Goal: Task Accomplishment & Management: Use online tool/utility

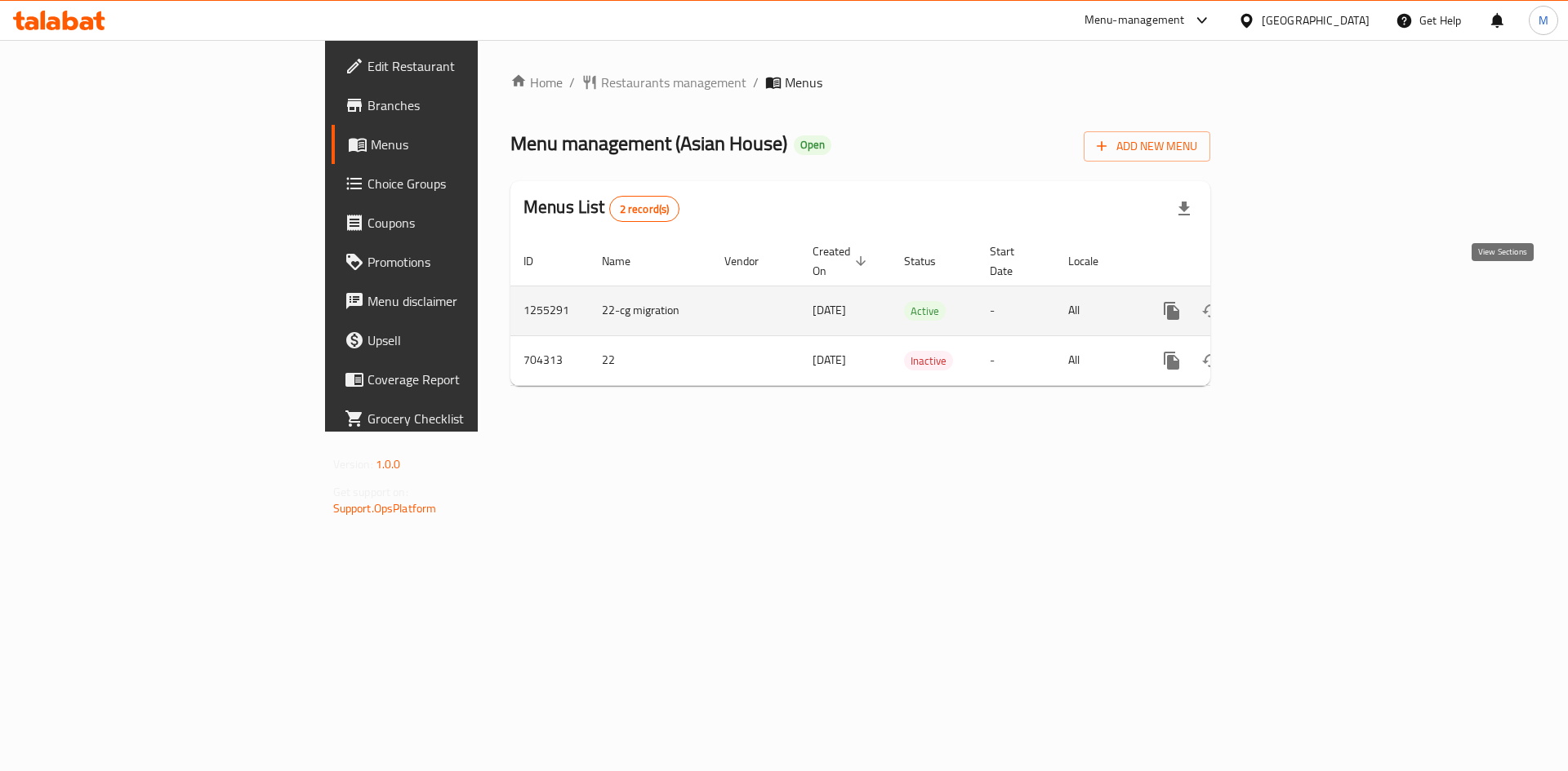
click at [1296, 304] on icon "enhanced table" at bounding box center [1289, 311] width 15 height 15
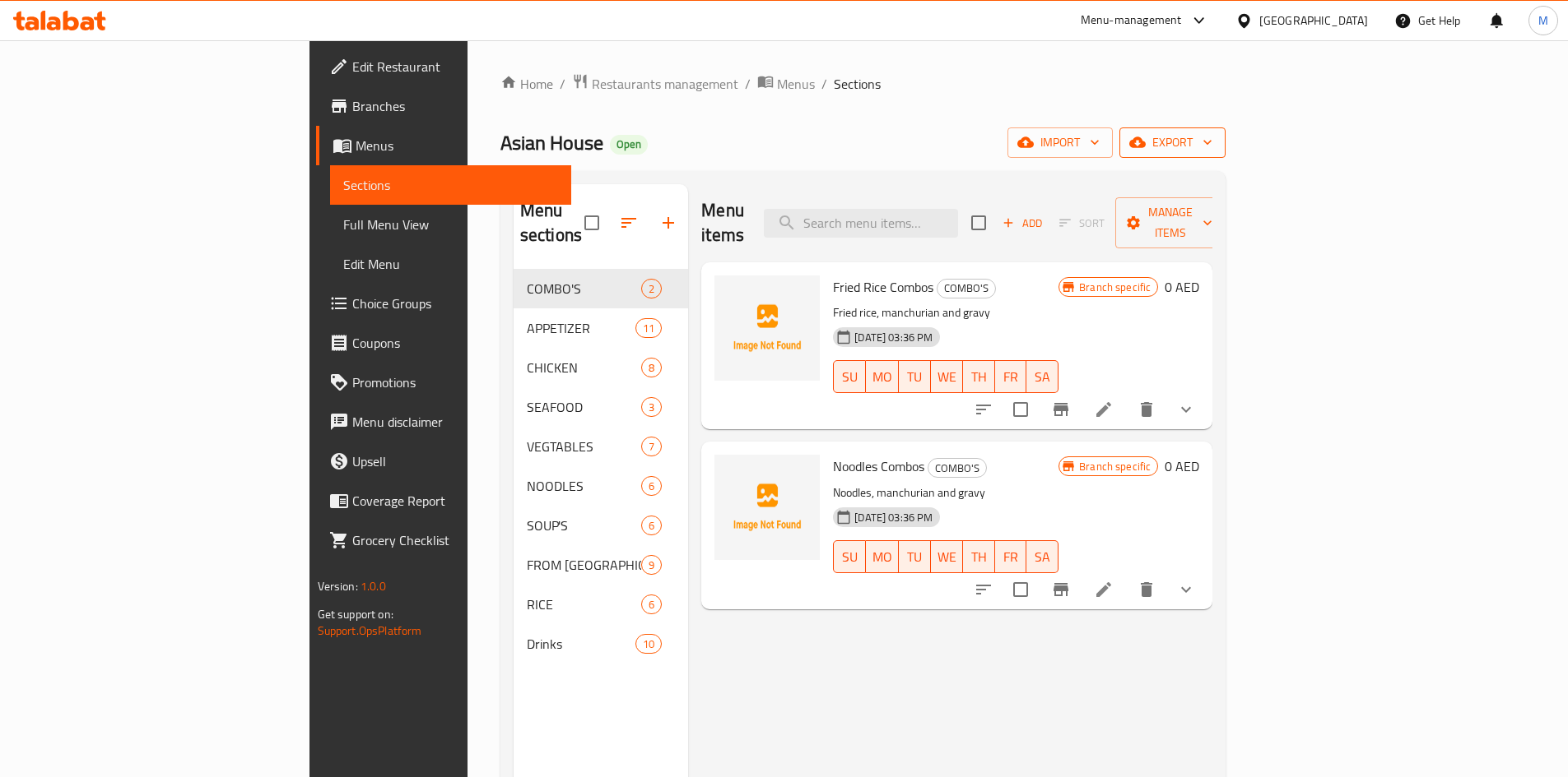
click at [1212, 151] on span "export" at bounding box center [1172, 142] width 80 height 20
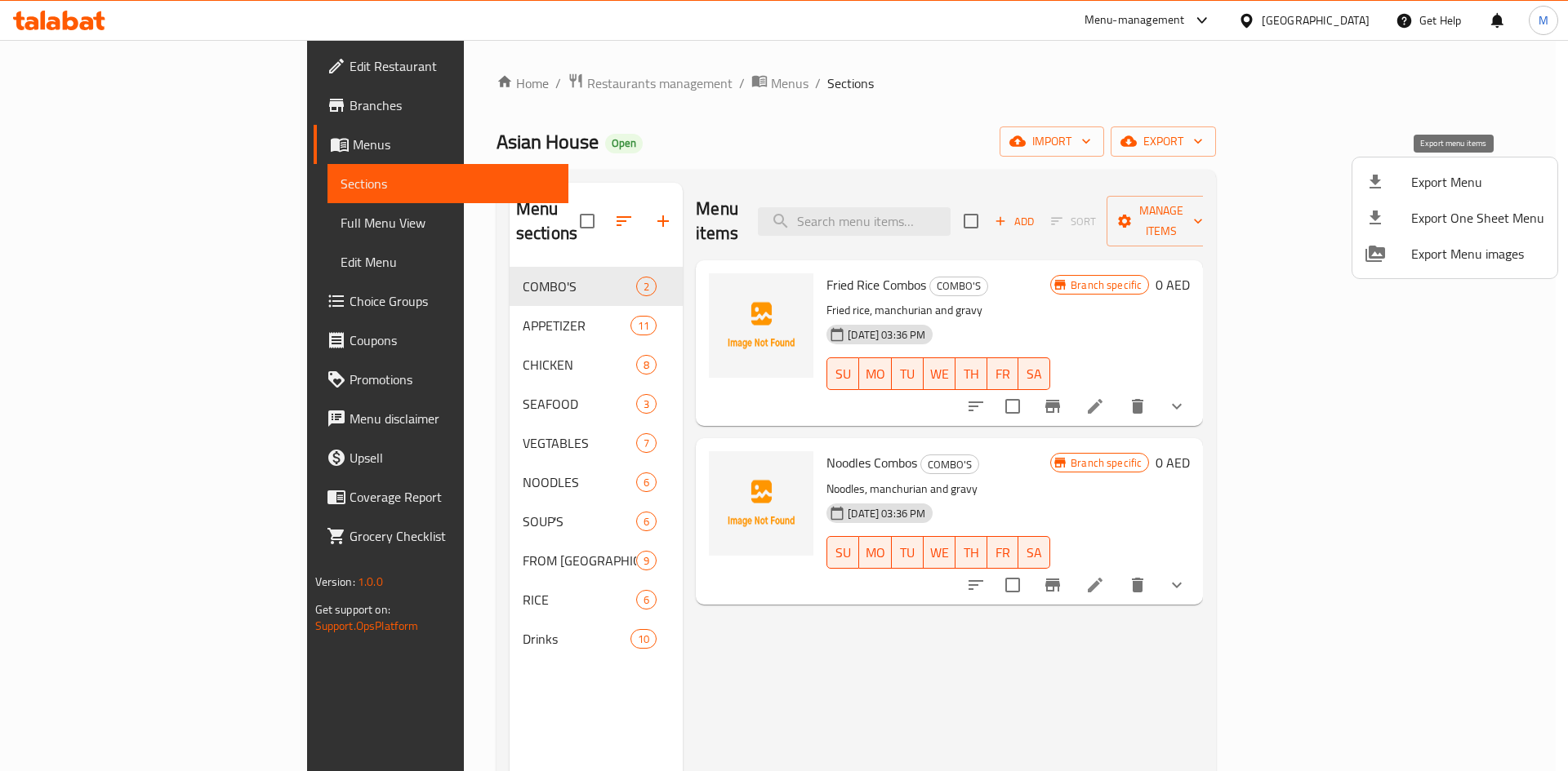
click at [1463, 175] on span "Export Menu" at bounding box center [1477, 182] width 133 height 19
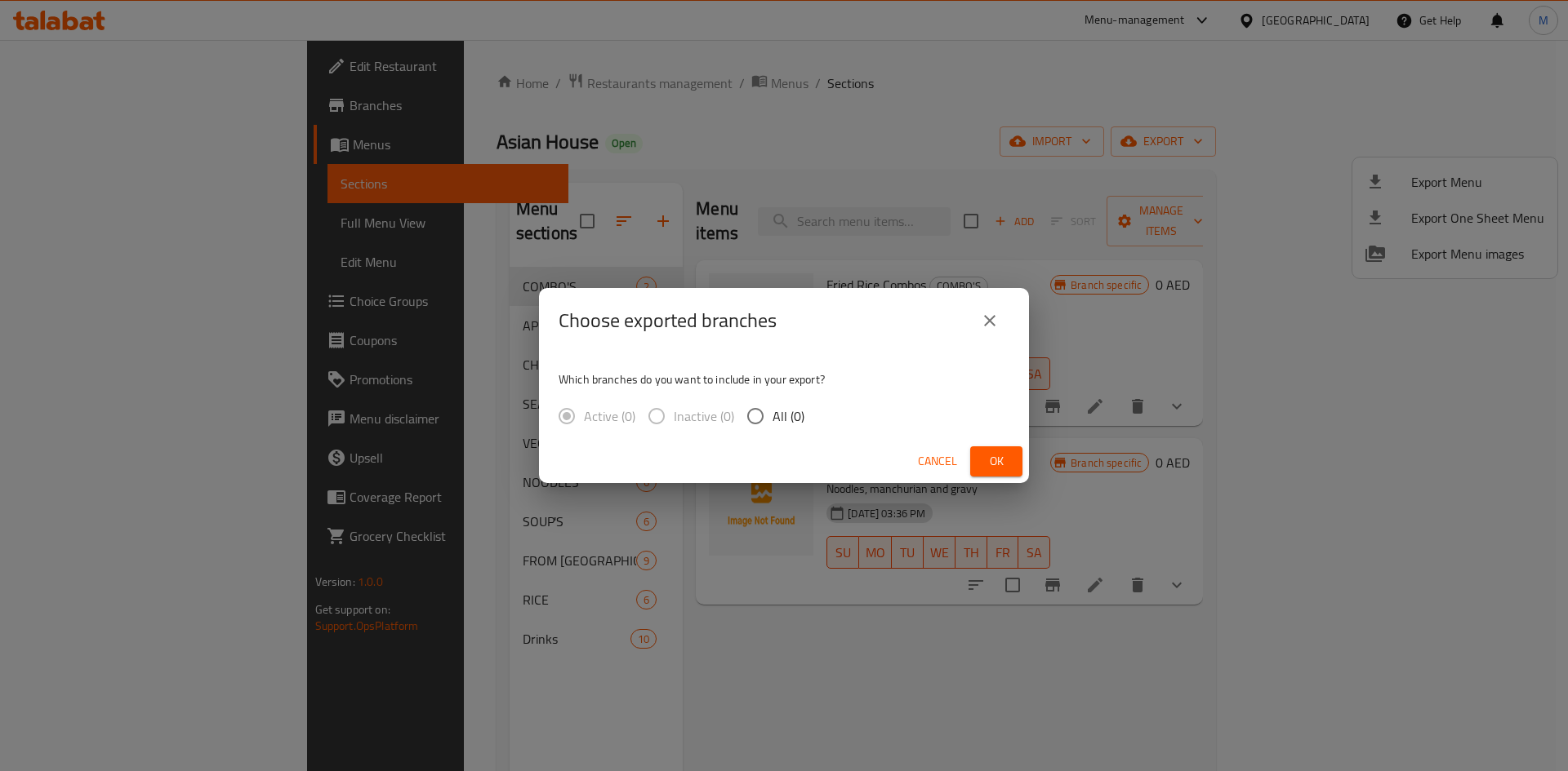
click at [975, 462] on button "Ok" at bounding box center [996, 461] width 52 height 31
click at [993, 461] on span "Ok" at bounding box center [996, 461] width 26 height 20
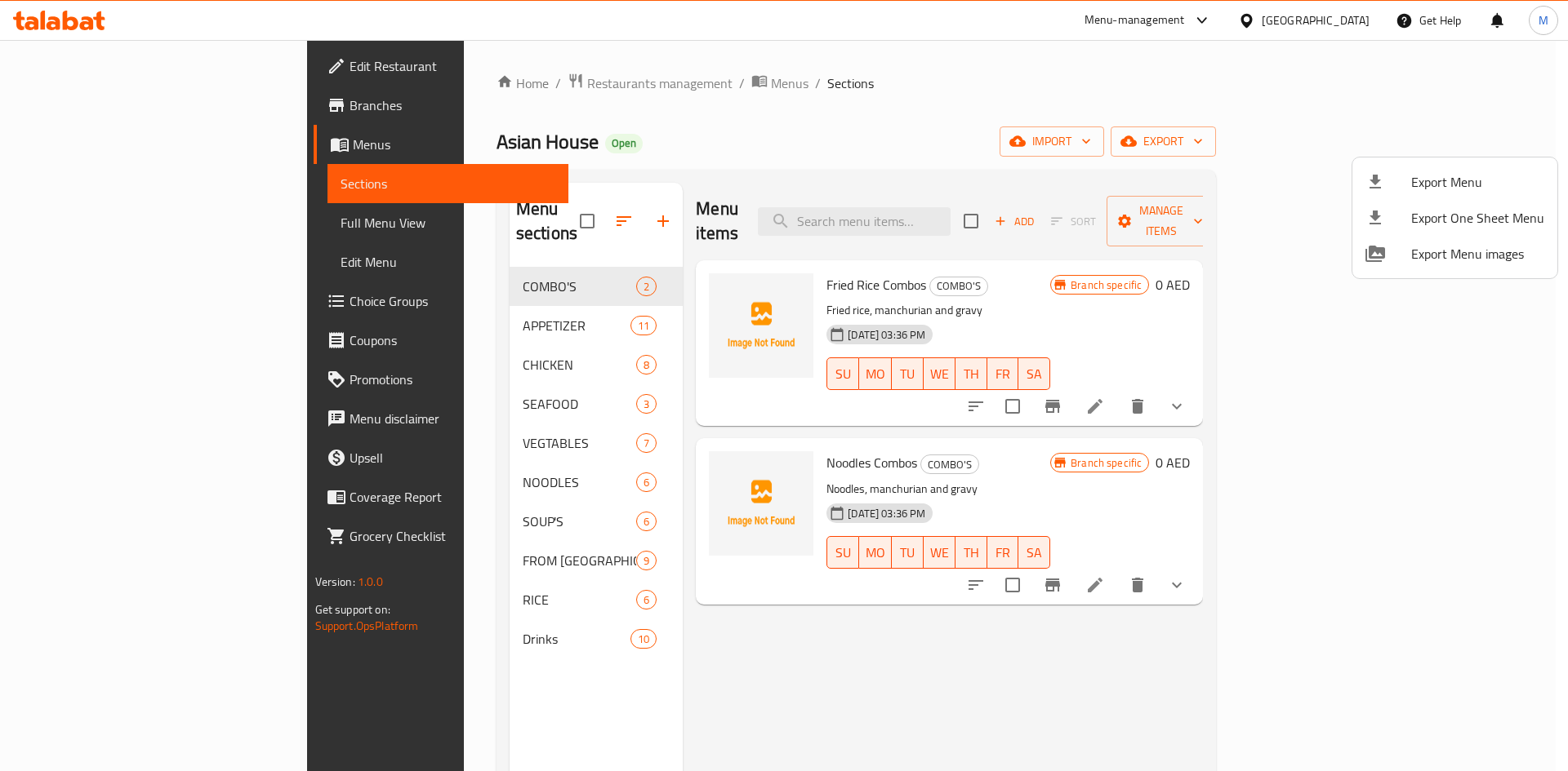
click at [88, 77] on div at bounding box center [784, 385] width 1568 height 771
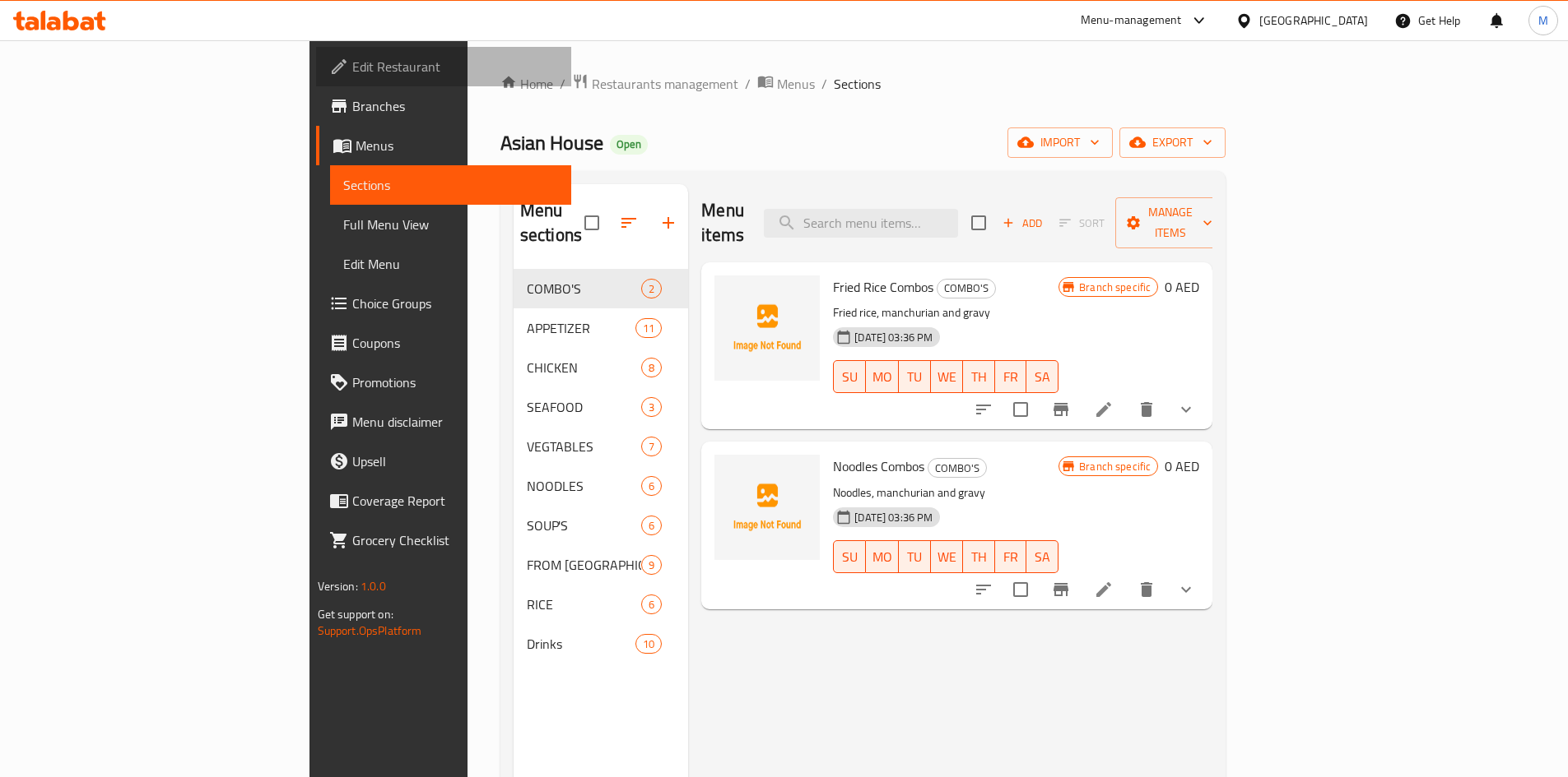
click at [352, 75] on span "Edit Restaurant" at bounding box center [455, 66] width 206 height 19
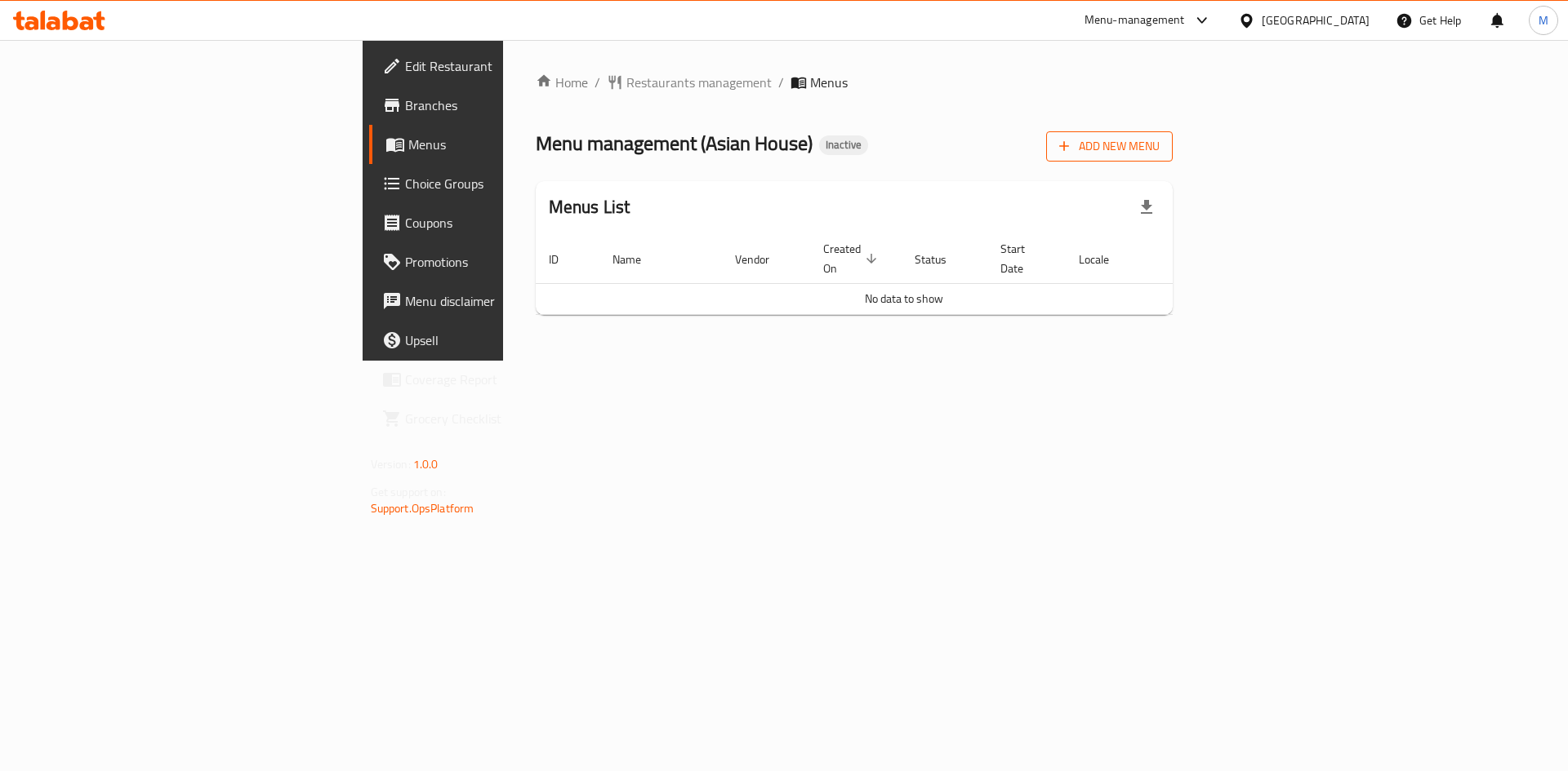
click at [1159, 148] on span "Add New Menu" at bounding box center [1109, 146] width 100 height 20
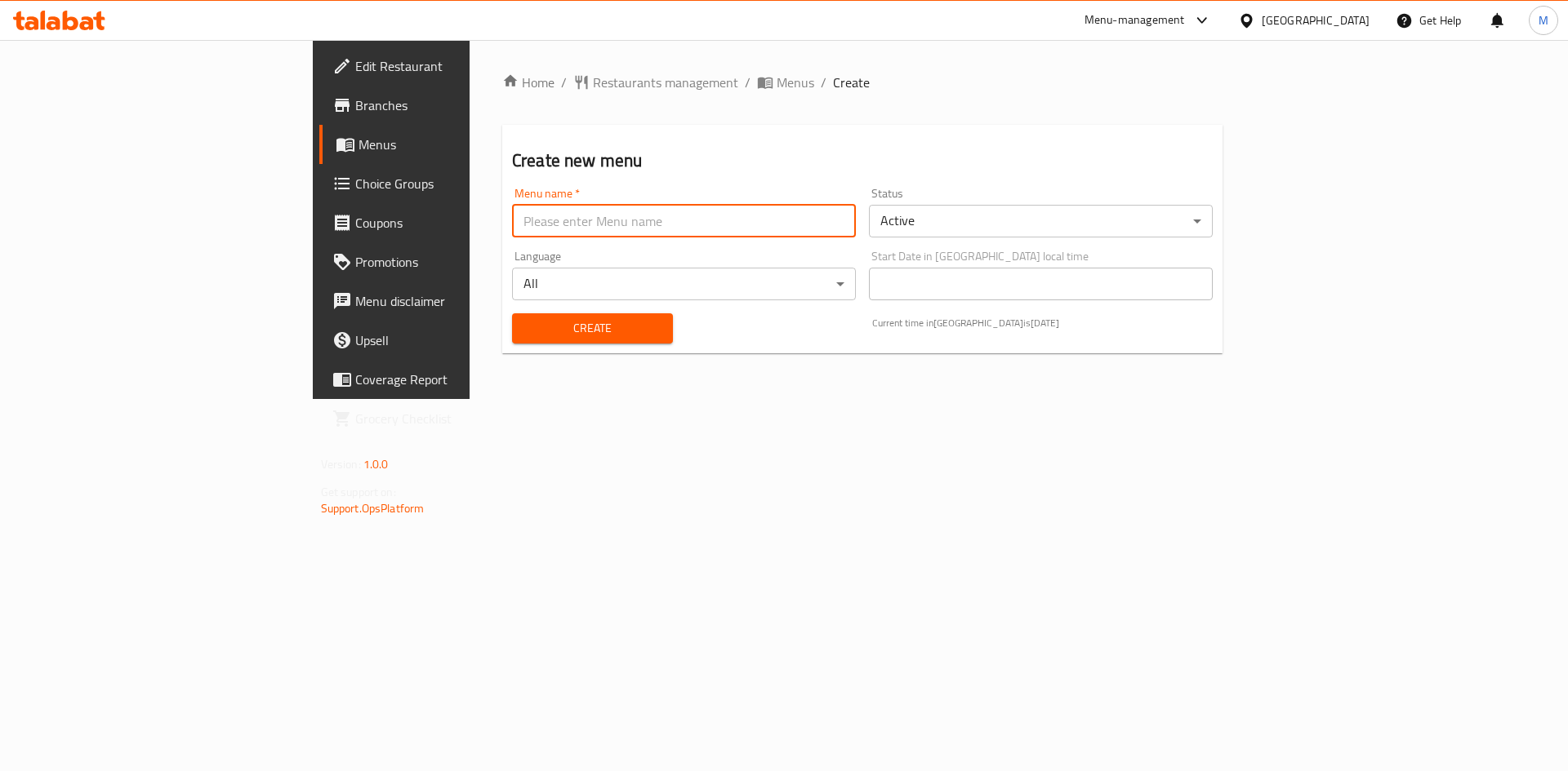
click at [670, 219] on input "text" at bounding box center [684, 221] width 344 height 32
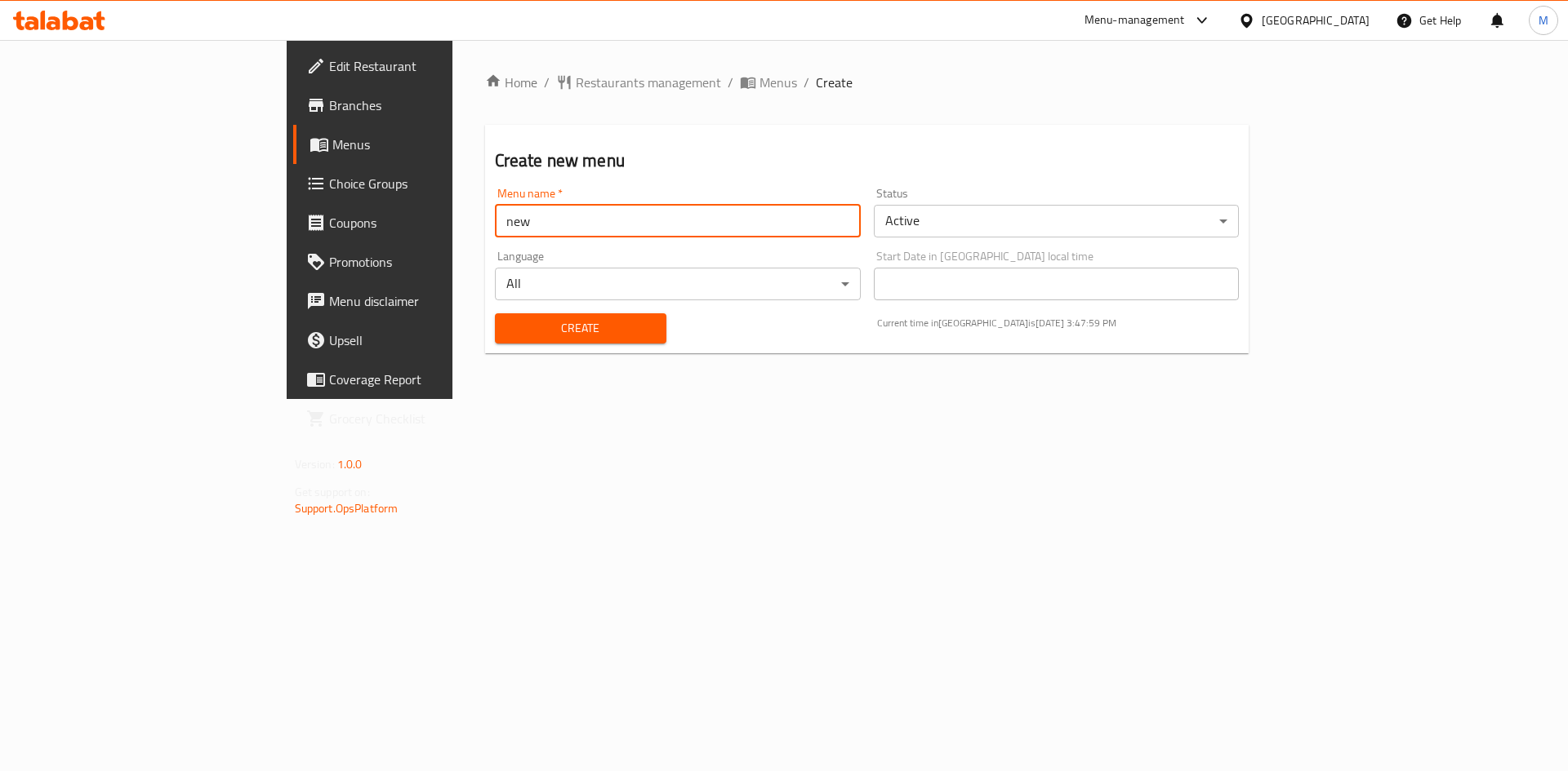
type input "new"
click at [494, 313] on button "Create" at bounding box center [580, 328] width 171 height 31
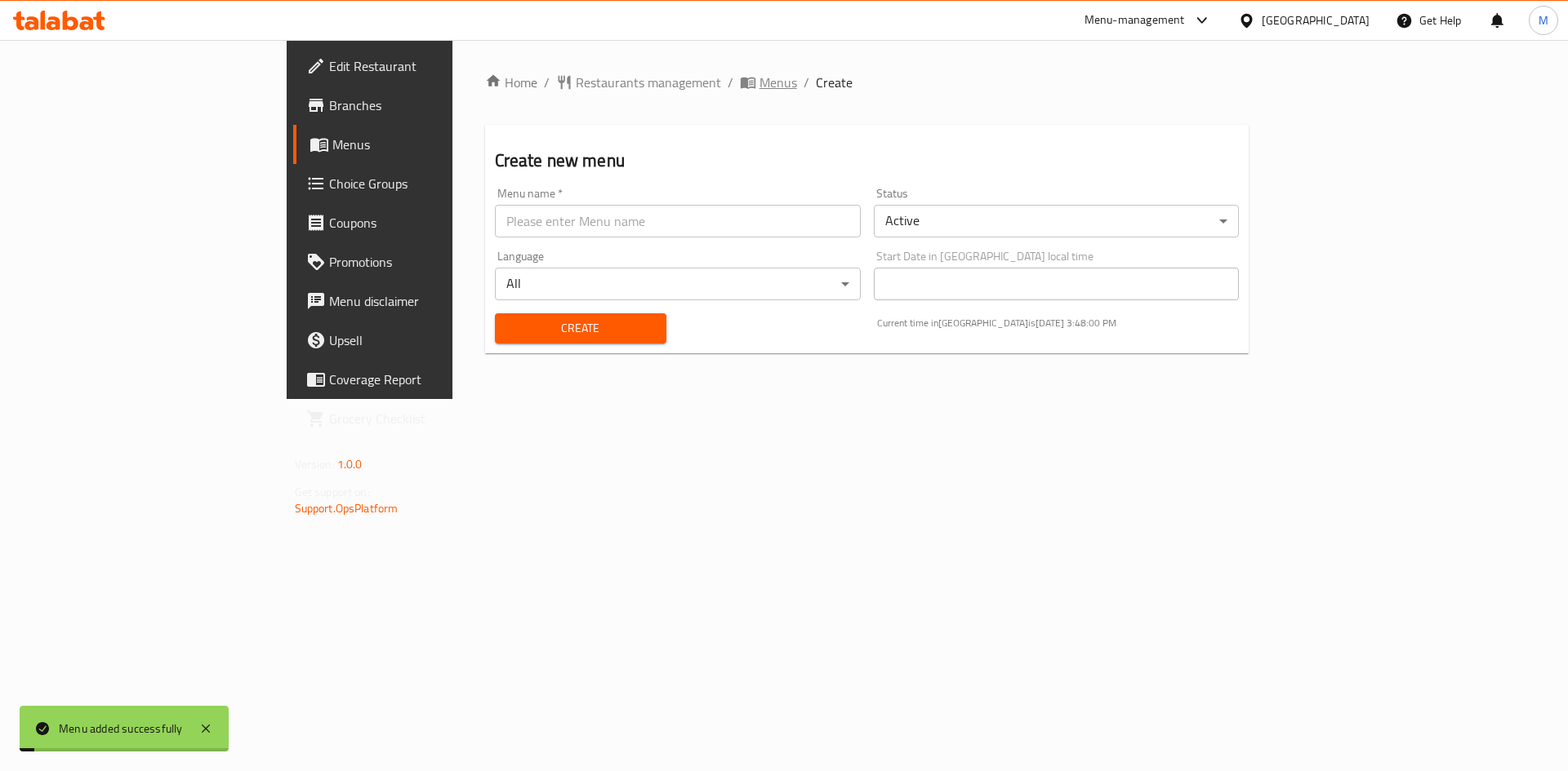
click at [740, 88] on icon "breadcrumb" at bounding box center [747, 83] width 15 height 11
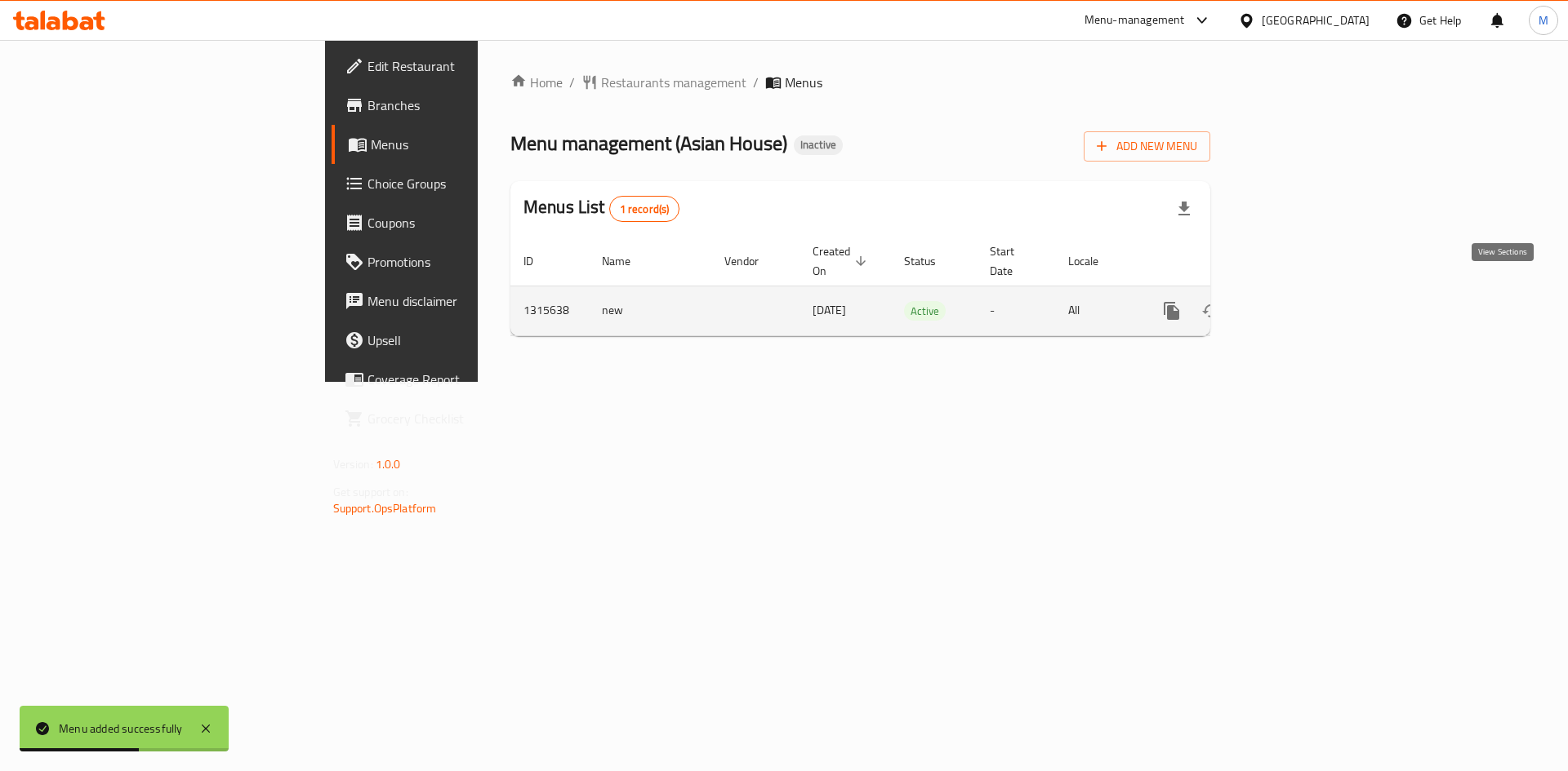
click at [1309, 294] on link "enhanced table" at bounding box center [1289, 311] width 39 height 39
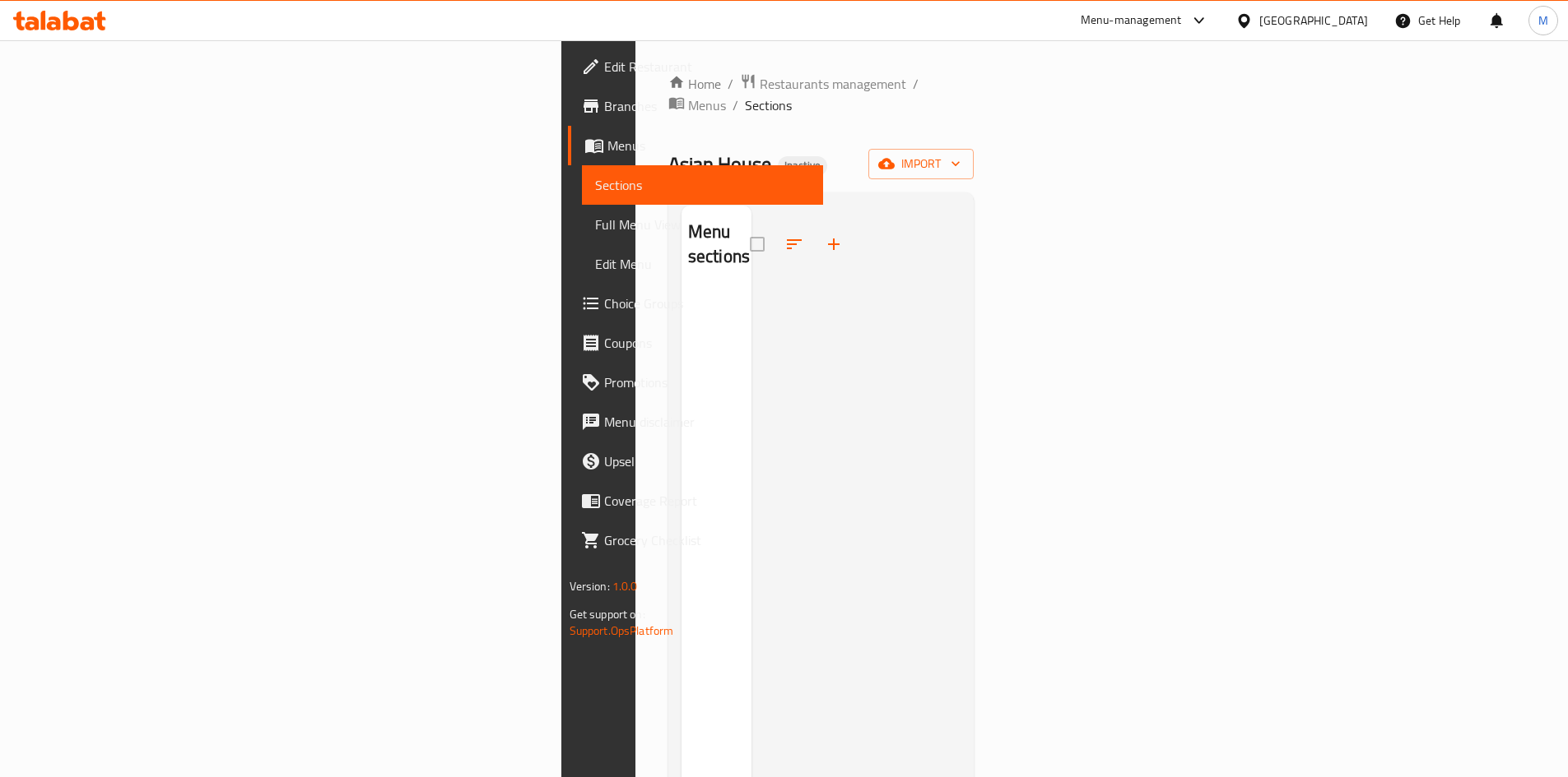
click at [568, 91] on link "Branches" at bounding box center [696, 106] width 255 height 40
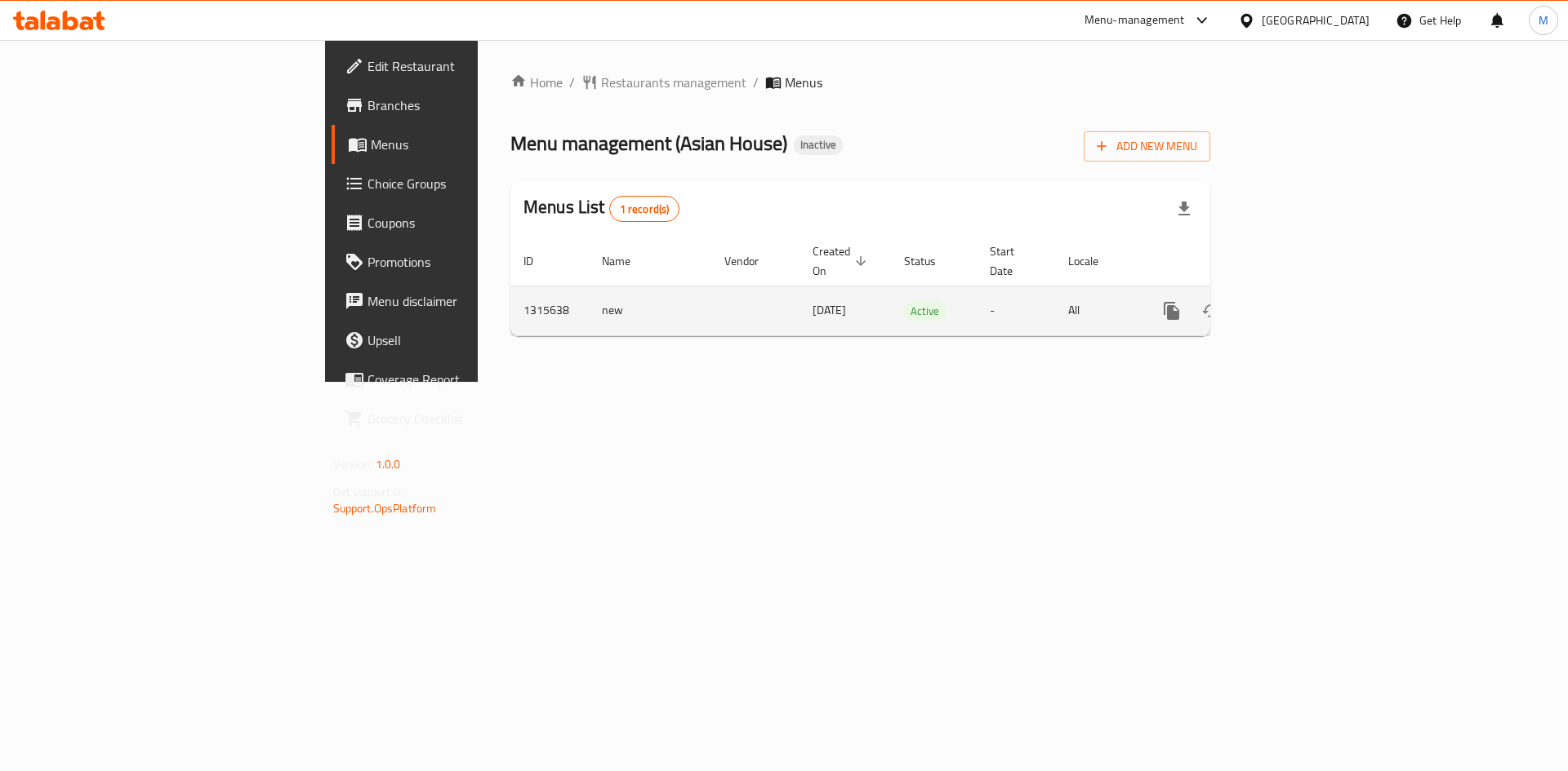
click at [1309, 292] on link "enhanced table" at bounding box center [1289, 311] width 39 height 39
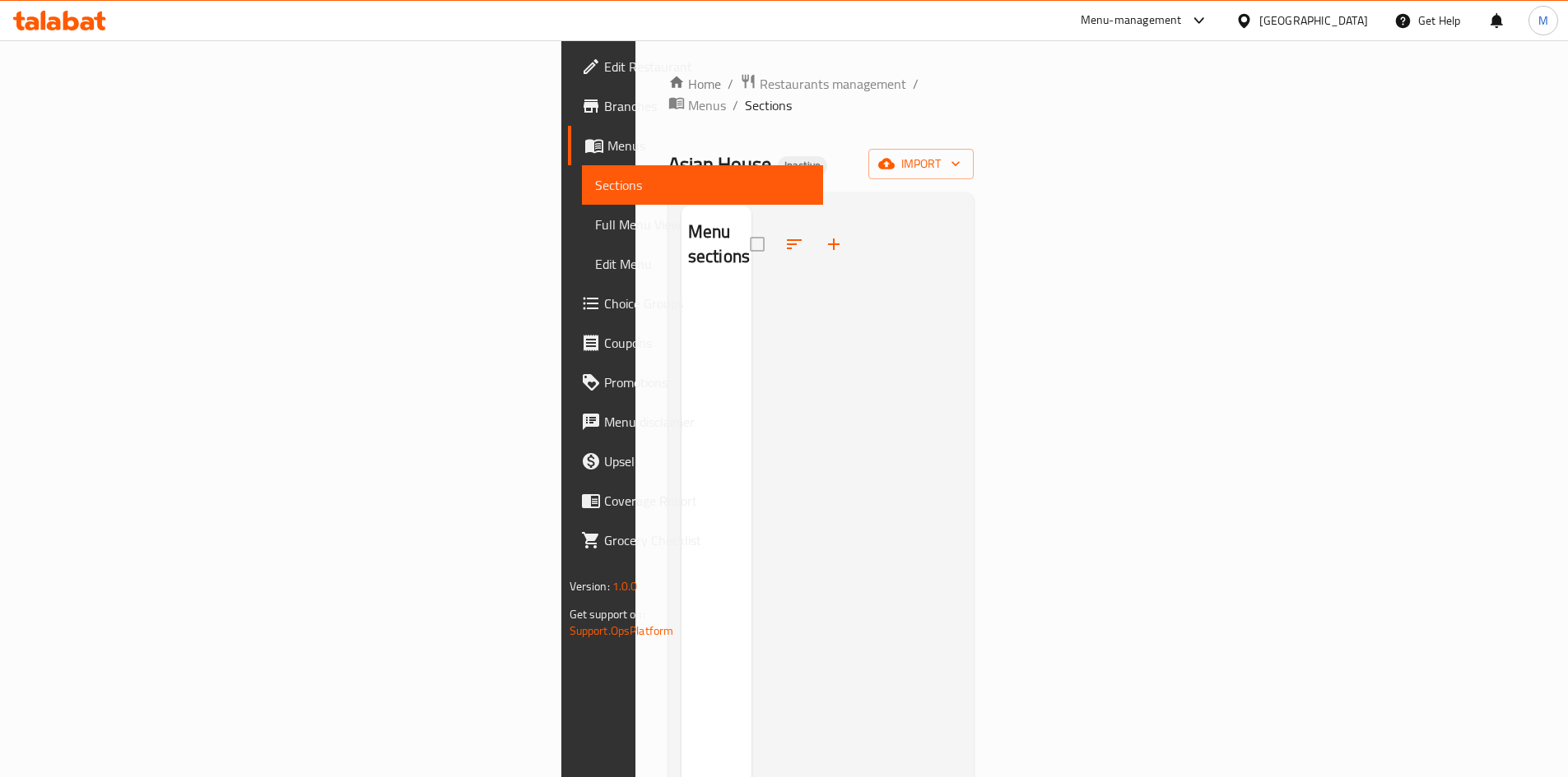
click at [961, 154] on span "import" at bounding box center [921, 164] width 79 height 20
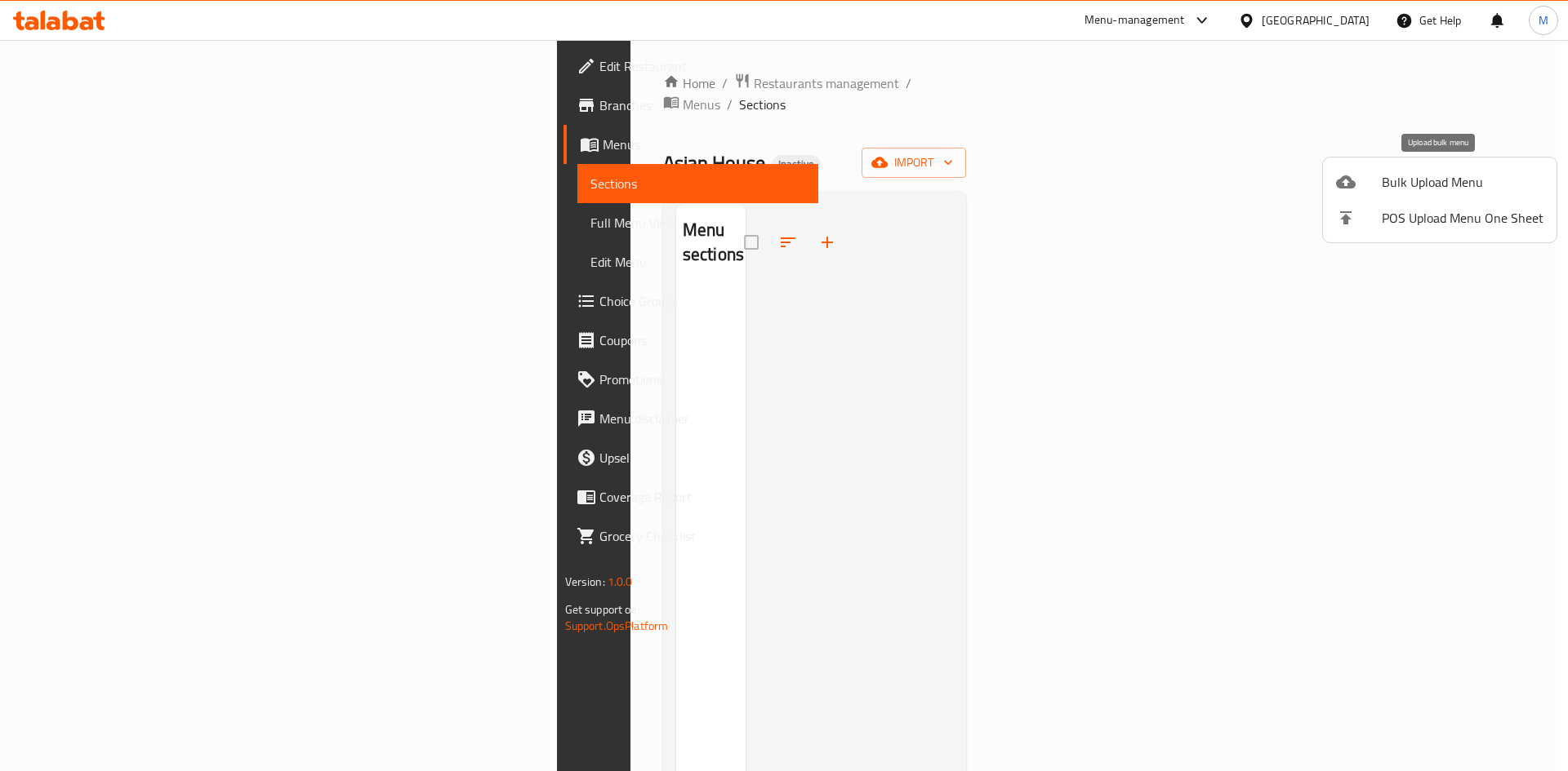
click at [1403, 198] on li "Bulk Upload Menu" at bounding box center [1439, 182] width 233 height 36
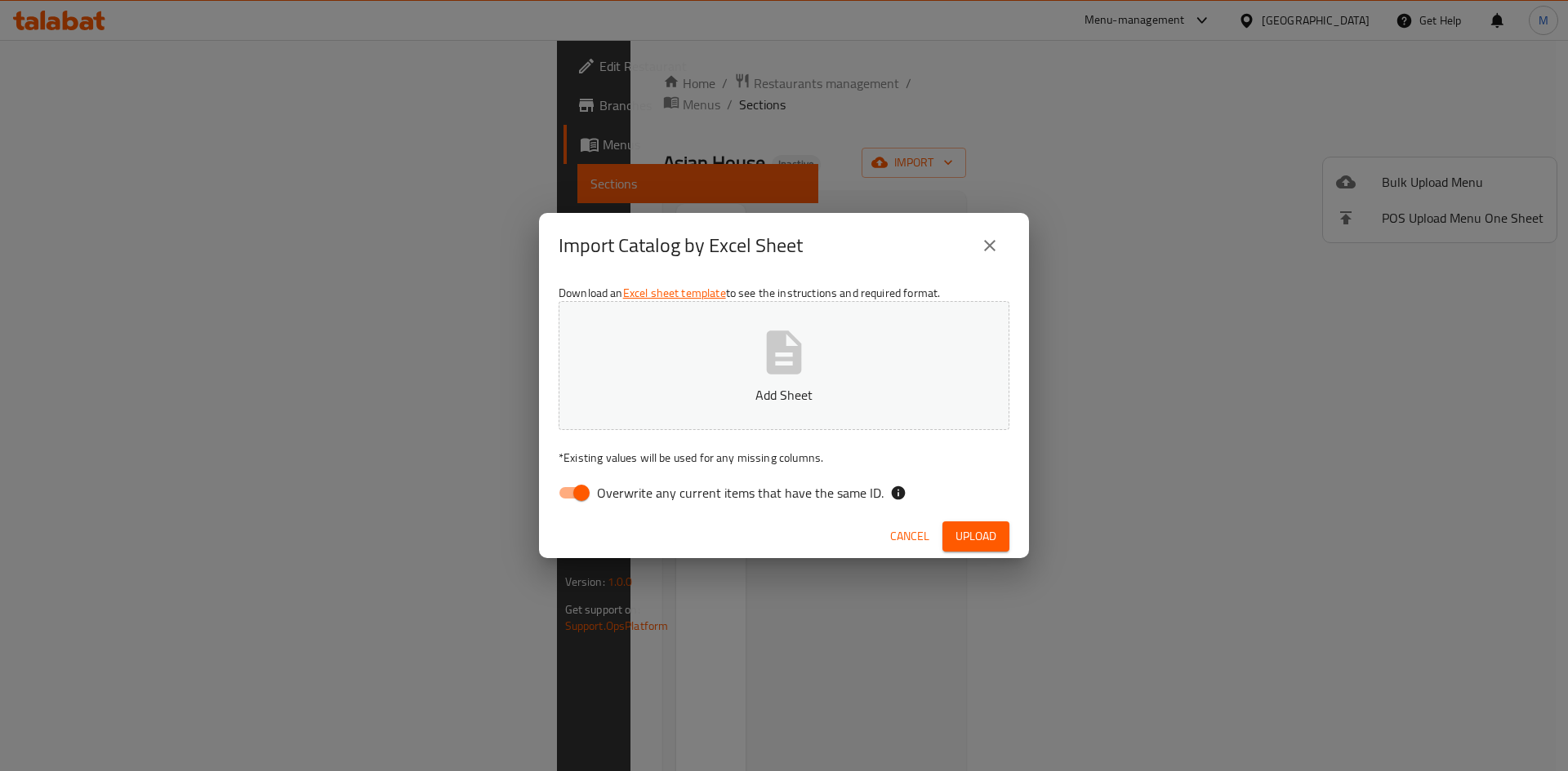
click at [861, 342] on button "Add Sheet" at bounding box center [784, 366] width 451 height 129
click at [763, 497] on span "Overwrite any current items that have the same ID." at bounding box center [740, 492] width 287 height 19
click at [628, 497] on input "Overwrite any current items that have the same ID." at bounding box center [581, 493] width 93 height 31
checkbox input "false"
click at [986, 541] on span "Upload" at bounding box center [976, 536] width 41 height 20
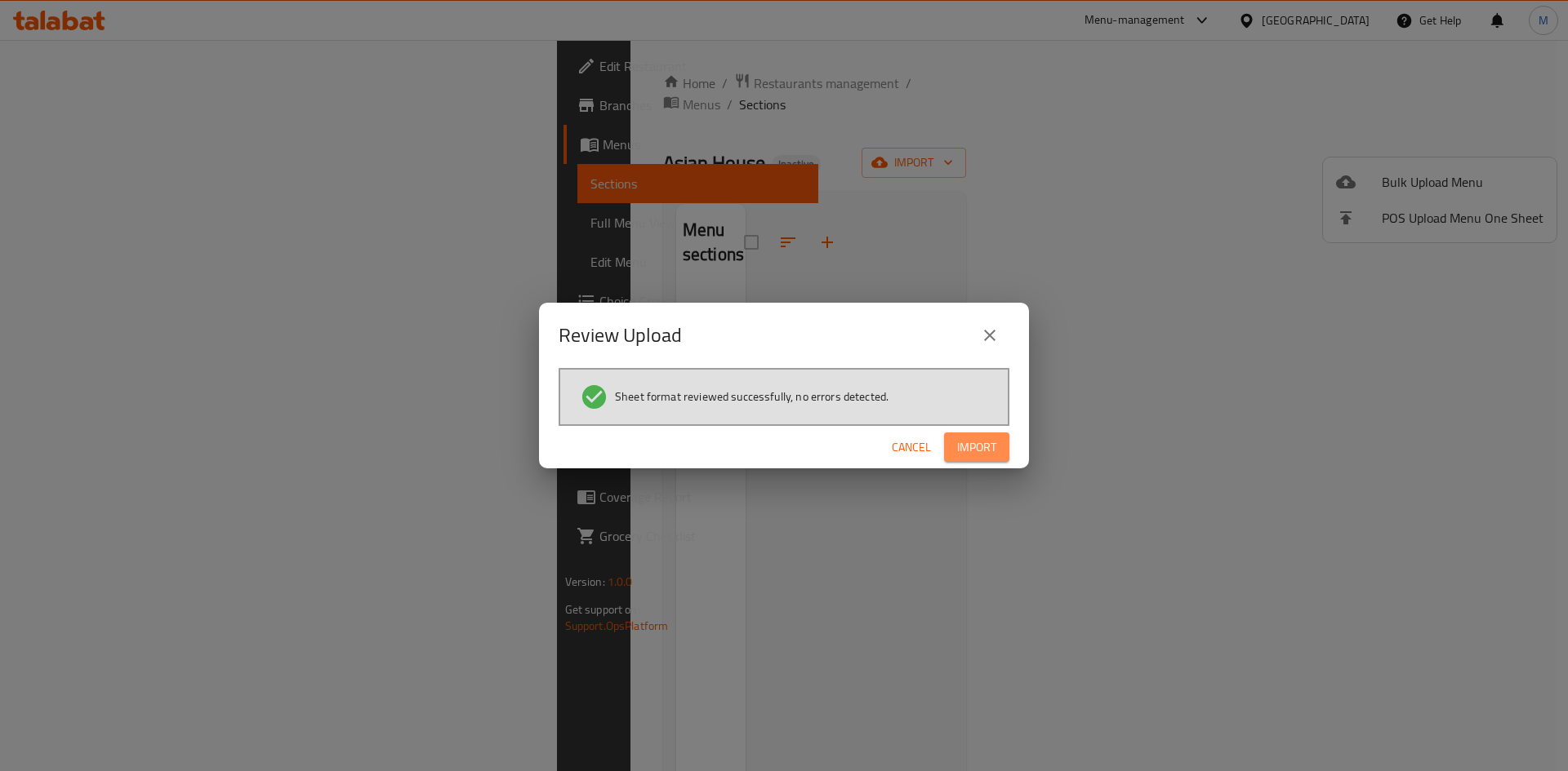
click at [988, 456] on span "Import" at bounding box center [977, 447] width 39 height 20
click at [960, 444] on span "Import" at bounding box center [977, 447] width 39 height 20
click at [168, 727] on icon at bounding box center [160, 729] width 19 height 19
click at [915, 451] on span "Cancel" at bounding box center [911, 447] width 39 height 20
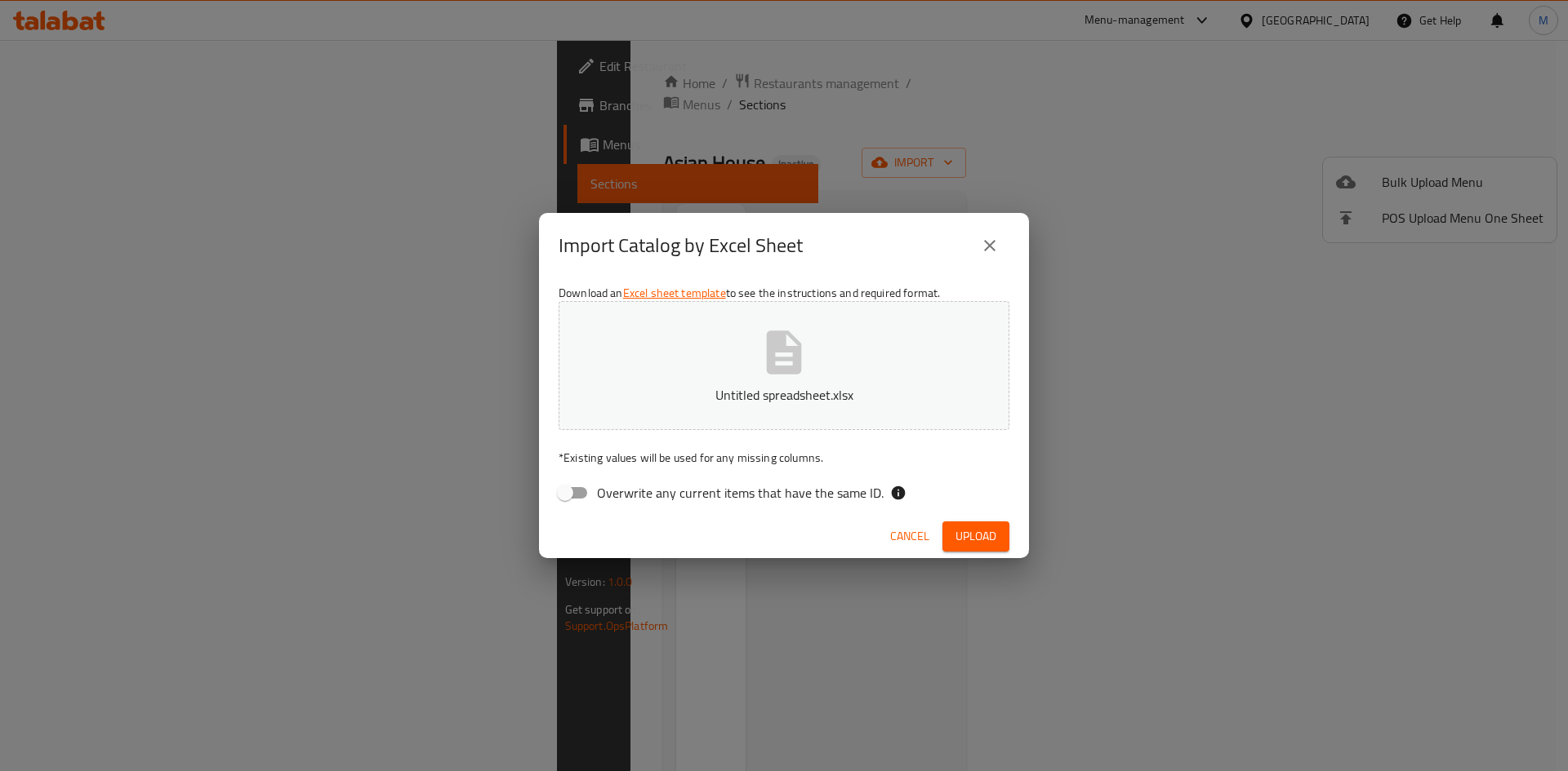
click at [895, 523] on button "Cancel" at bounding box center [909, 536] width 52 height 31
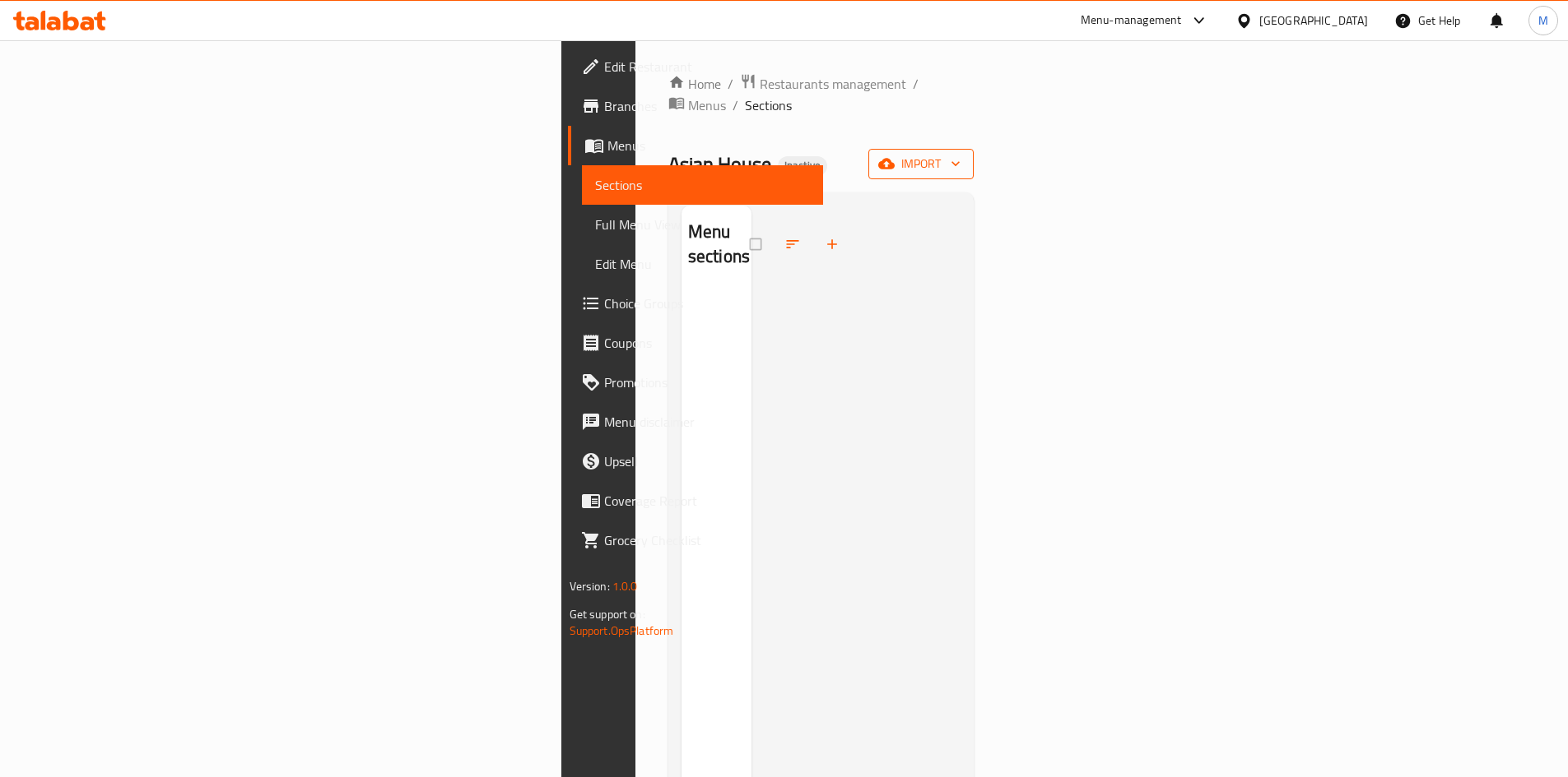
click at [974, 154] on button "import" at bounding box center [921, 164] width 106 height 31
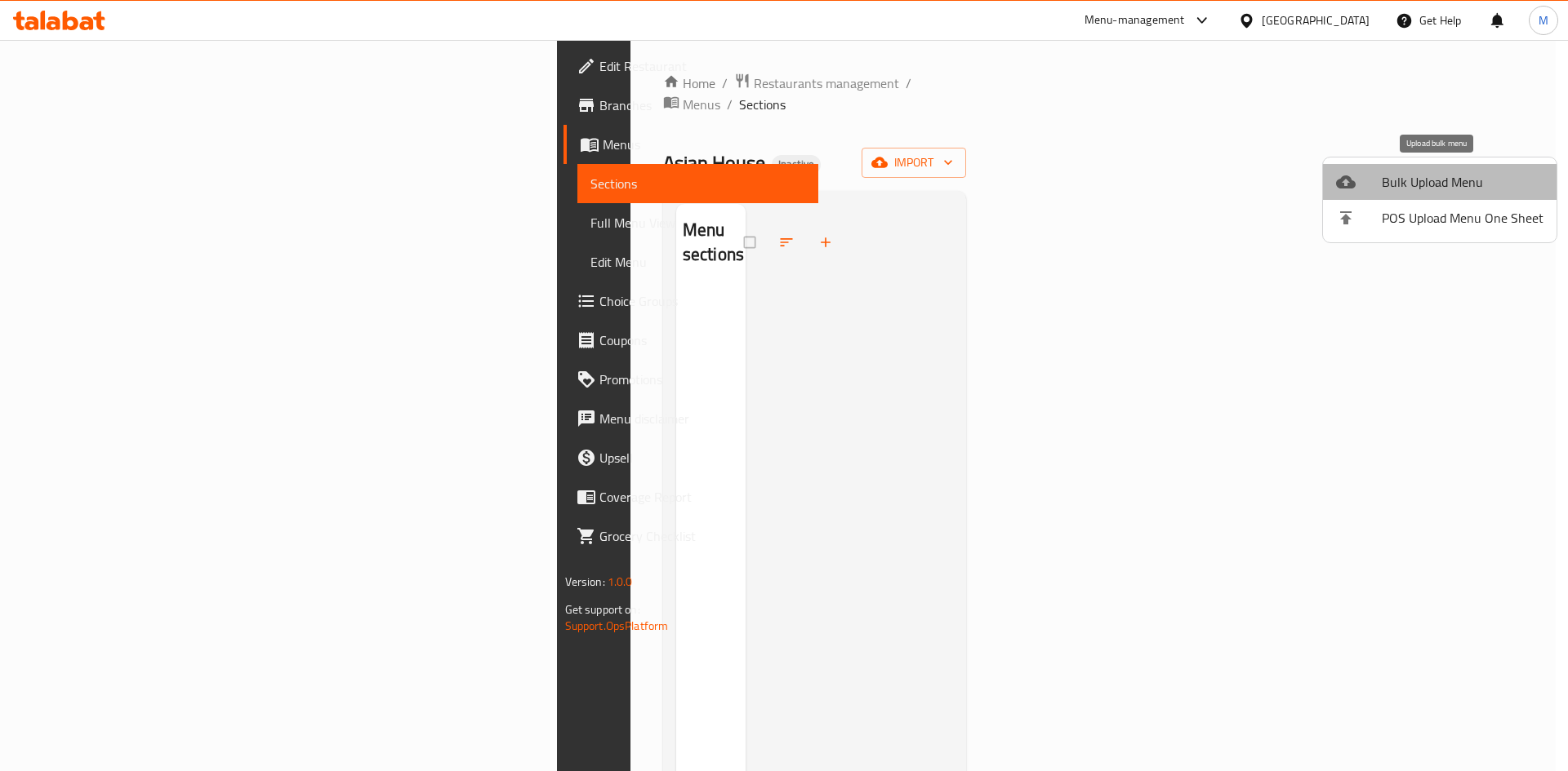
click at [1458, 172] on span "Bulk Upload Menu" at bounding box center [1462, 182] width 162 height 19
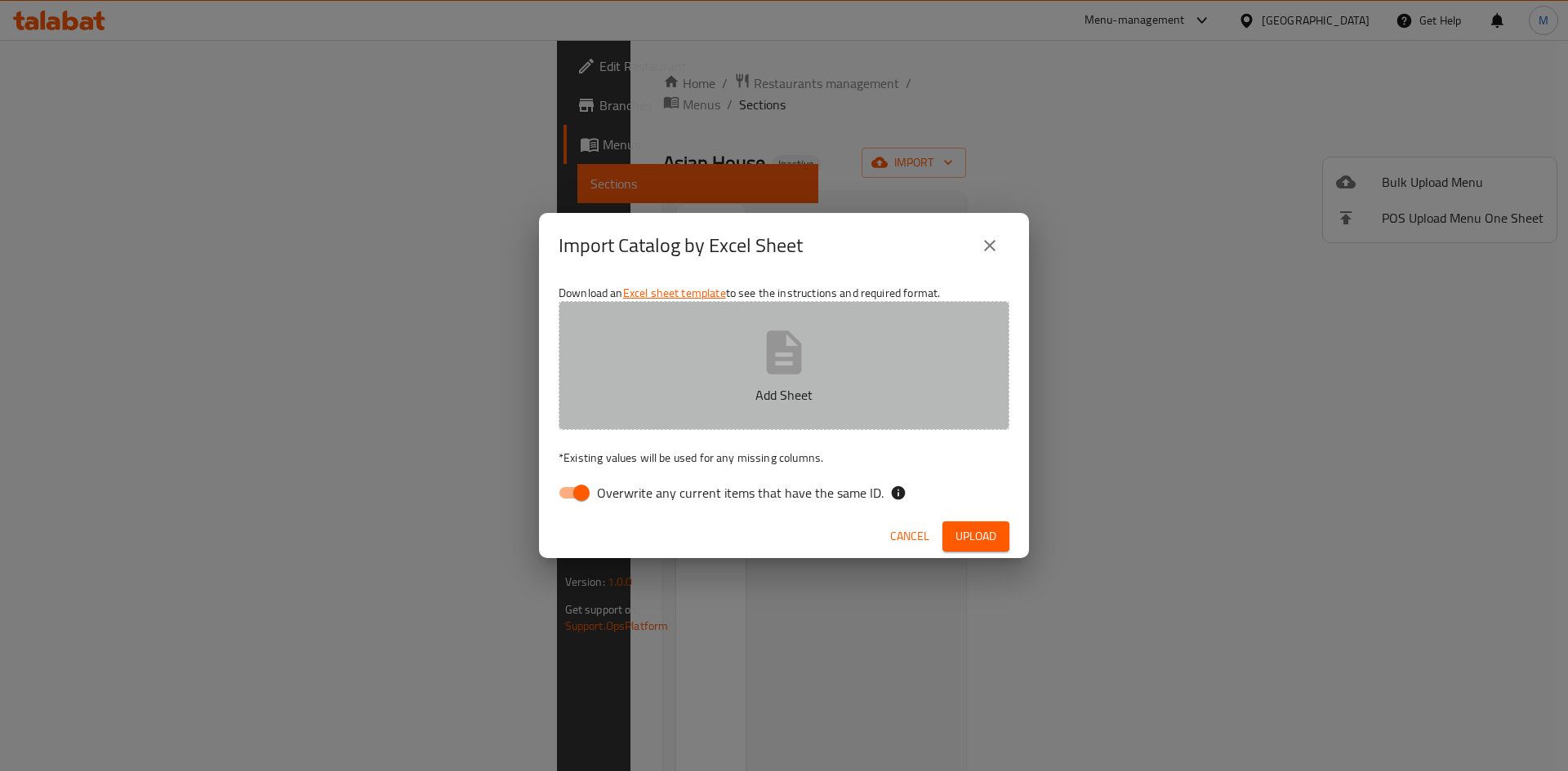
click at [815, 371] on button "Add Sheet" at bounding box center [784, 366] width 451 height 129
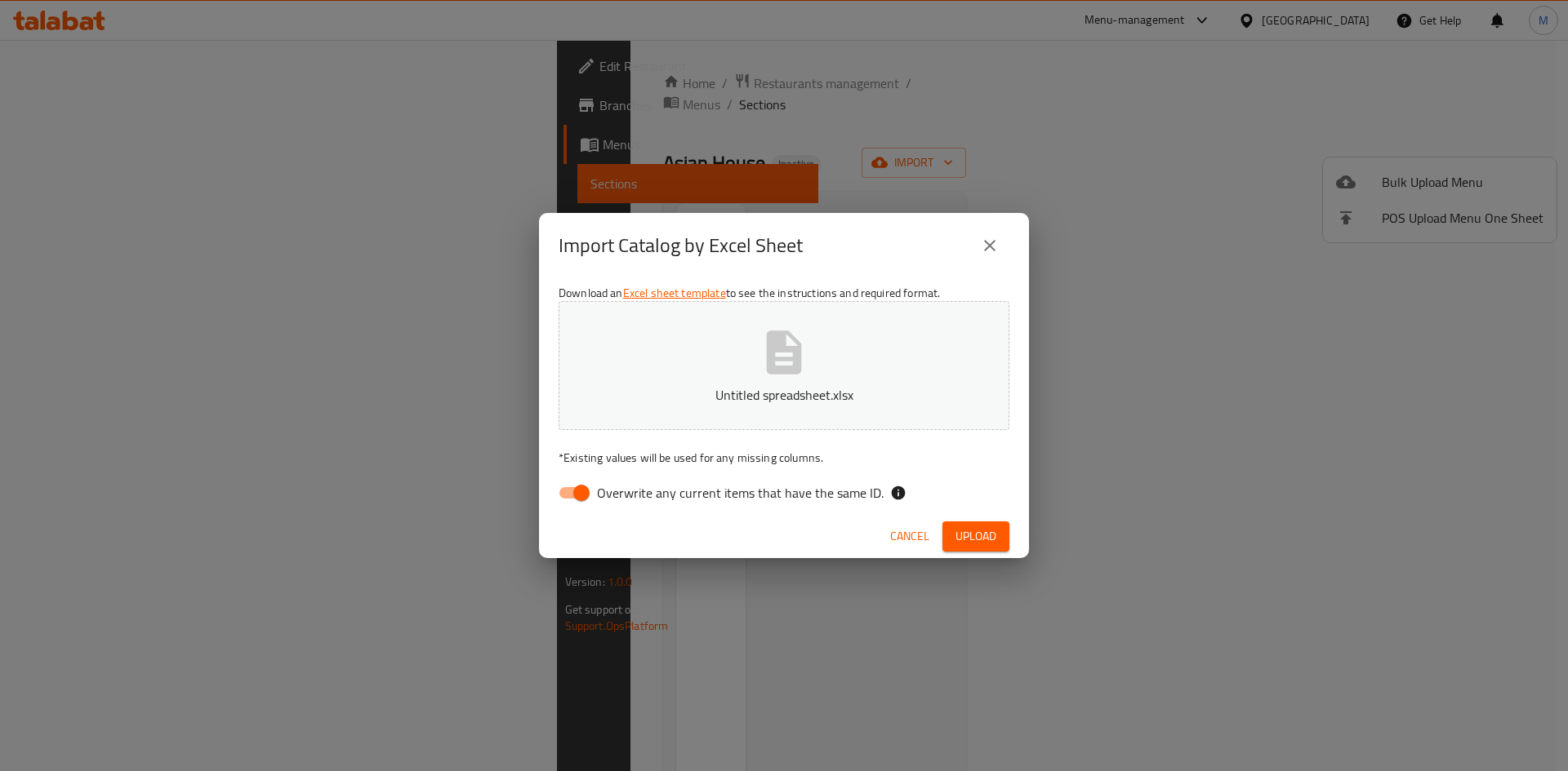
click at [765, 466] on p "* Existing values will be used for any missing columns." at bounding box center [784, 458] width 451 height 17
click at [772, 478] on label "Overwrite any current items that have the same ID." at bounding box center [716, 493] width 334 height 31
click at [628, 478] on input "Overwrite any current items that have the same ID." at bounding box center [581, 493] width 93 height 31
click at [827, 502] on span "Overwrite any current items that have the same ID." at bounding box center [740, 492] width 287 height 19
click at [611, 502] on input "Overwrite any current items that have the same ID." at bounding box center [565, 493] width 93 height 31
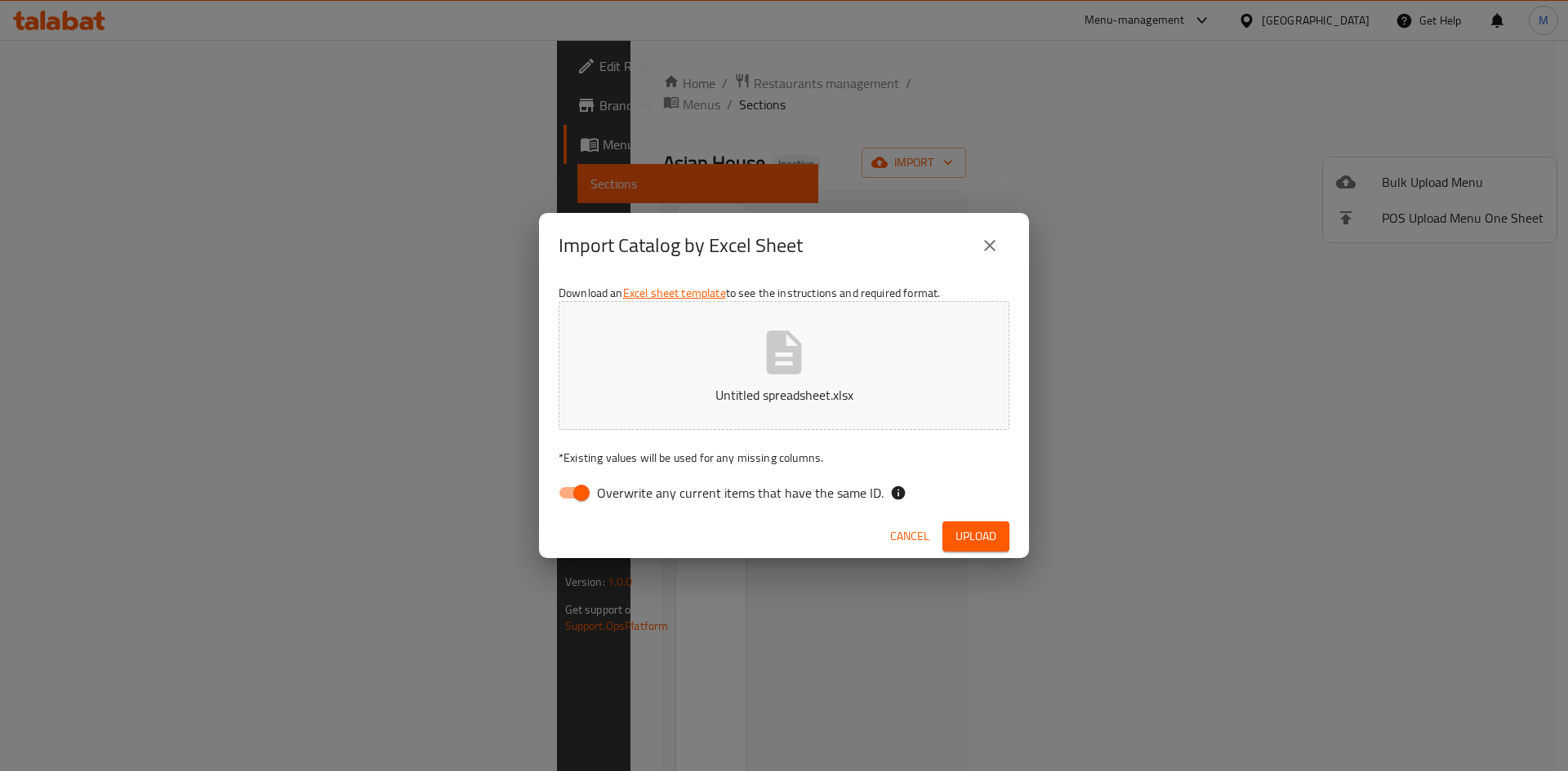
click at [819, 490] on span "Overwrite any current items that have the same ID." at bounding box center [740, 492] width 287 height 19
click at [628, 490] on input "Overwrite any current items that have the same ID." at bounding box center [581, 493] width 93 height 31
checkbox input "false"
click at [988, 539] on span "Upload" at bounding box center [976, 536] width 41 height 20
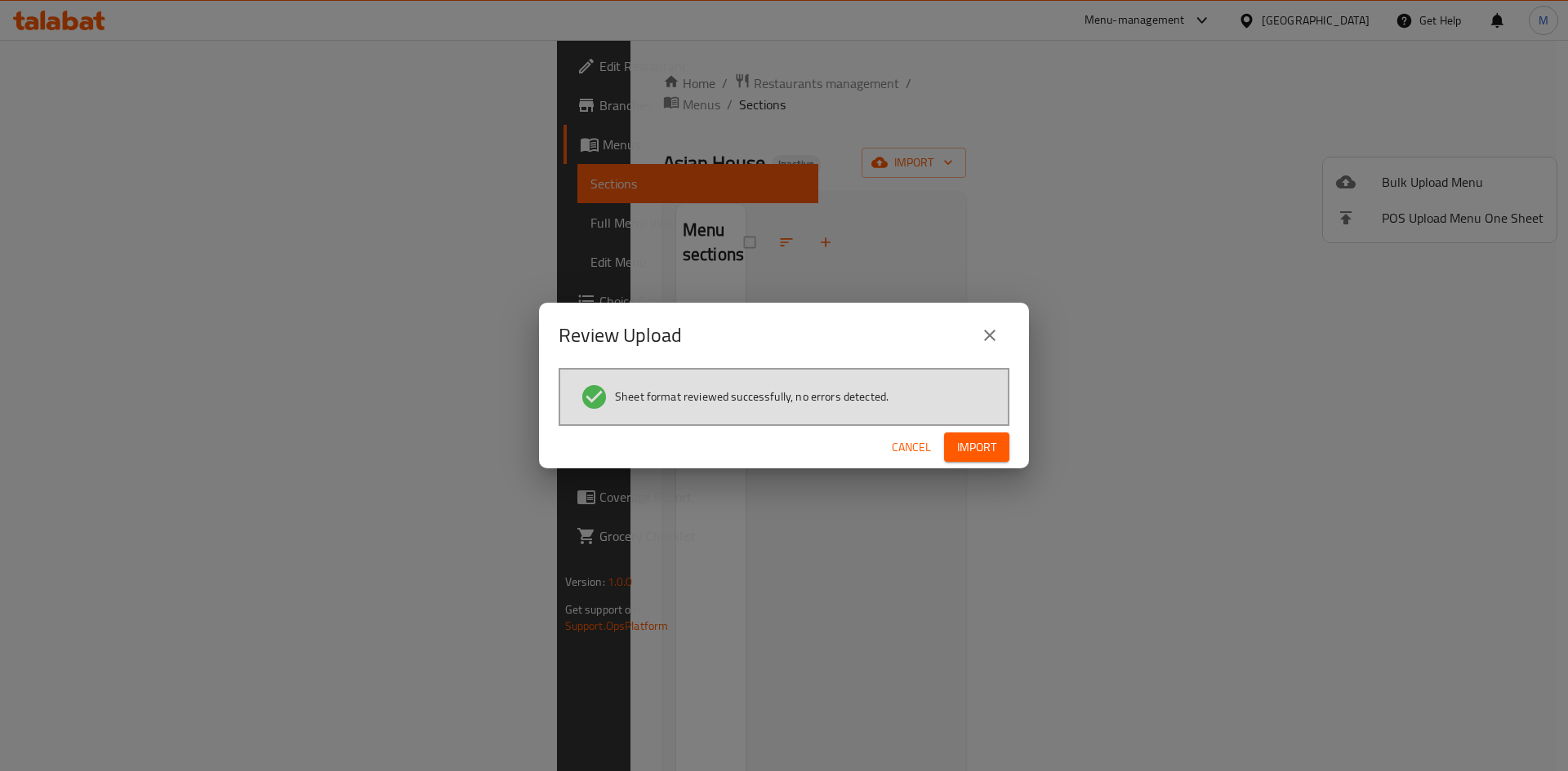
click at [1008, 448] on button "Import" at bounding box center [977, 447] width 66 height 31
click at [133, 730] on div "Import is failed" at bounding box center [98, 728] width 79 height 18
click at [1448, 44] on div "Review Upload Sheet format reviewed successfully, no errors detected. Cancel Im…" at bounding box center [784, 385] width 1568 height 771
click at [993, 327] on icon "close" at bounding box center [990, 335] width 19 height 19
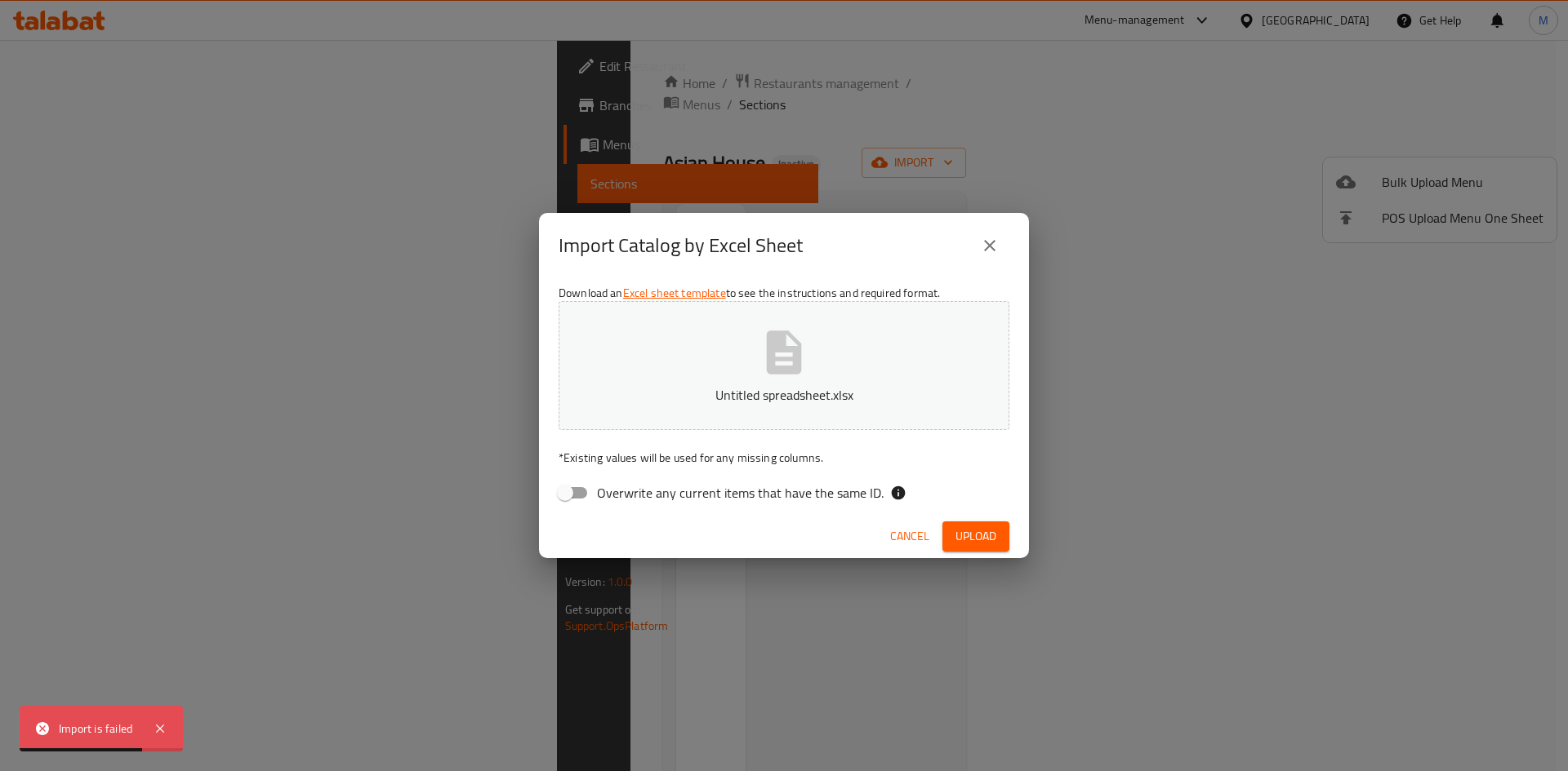
click at [983, 265] on div "Import Catalog by Excel Sheet" at bounding box center [784, 245] width 490 height 65
click at [998, 242] on icon "close" at bounding box center [990, 245] width 19 height 19
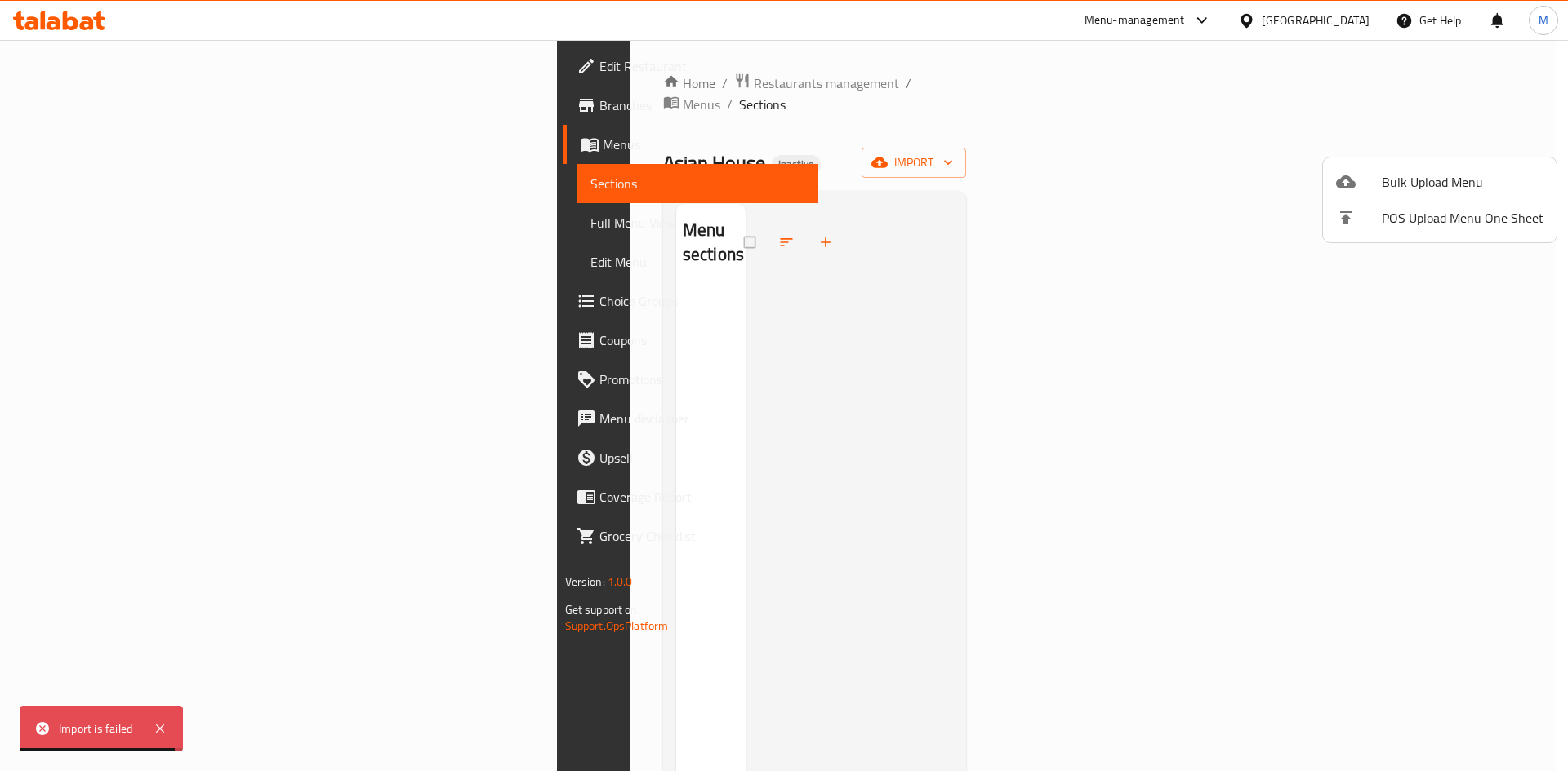
click at [1555, 20] on div at bounding box center [784, 385] width 1568 height 771
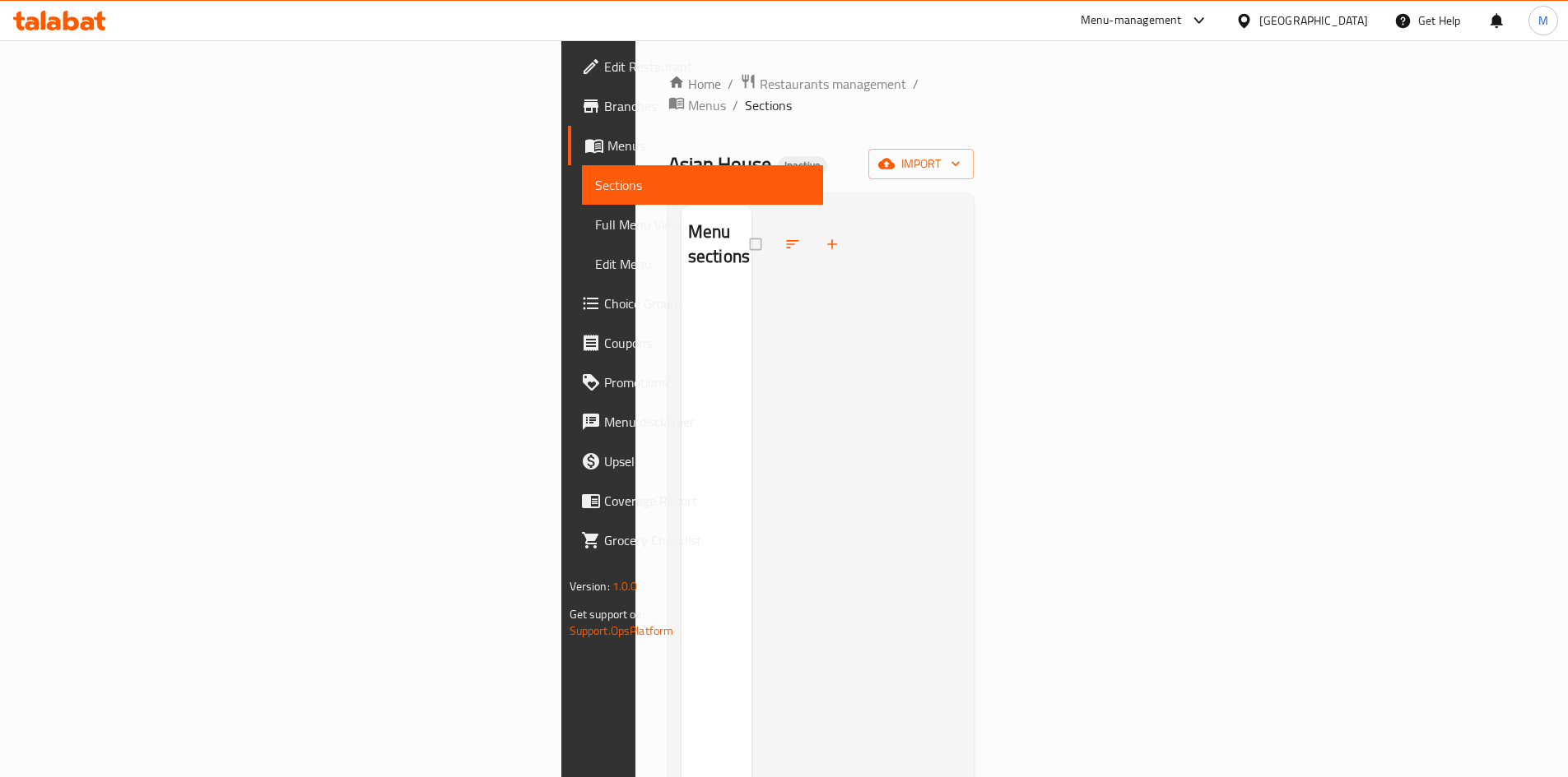
click at [1559, 22] on div "M" at bounding box center [1543, 20] width 49 height 40
click at [1557, 22] on div "M" at bounding box center [1543, 21] width 30 height 30
click at [1394, 159] on div "Logout" at bounding box center [1434, 175] width 221 height 48
click at [974, 154] on button "import" at bounding box center [921, 164] width 106 height 31
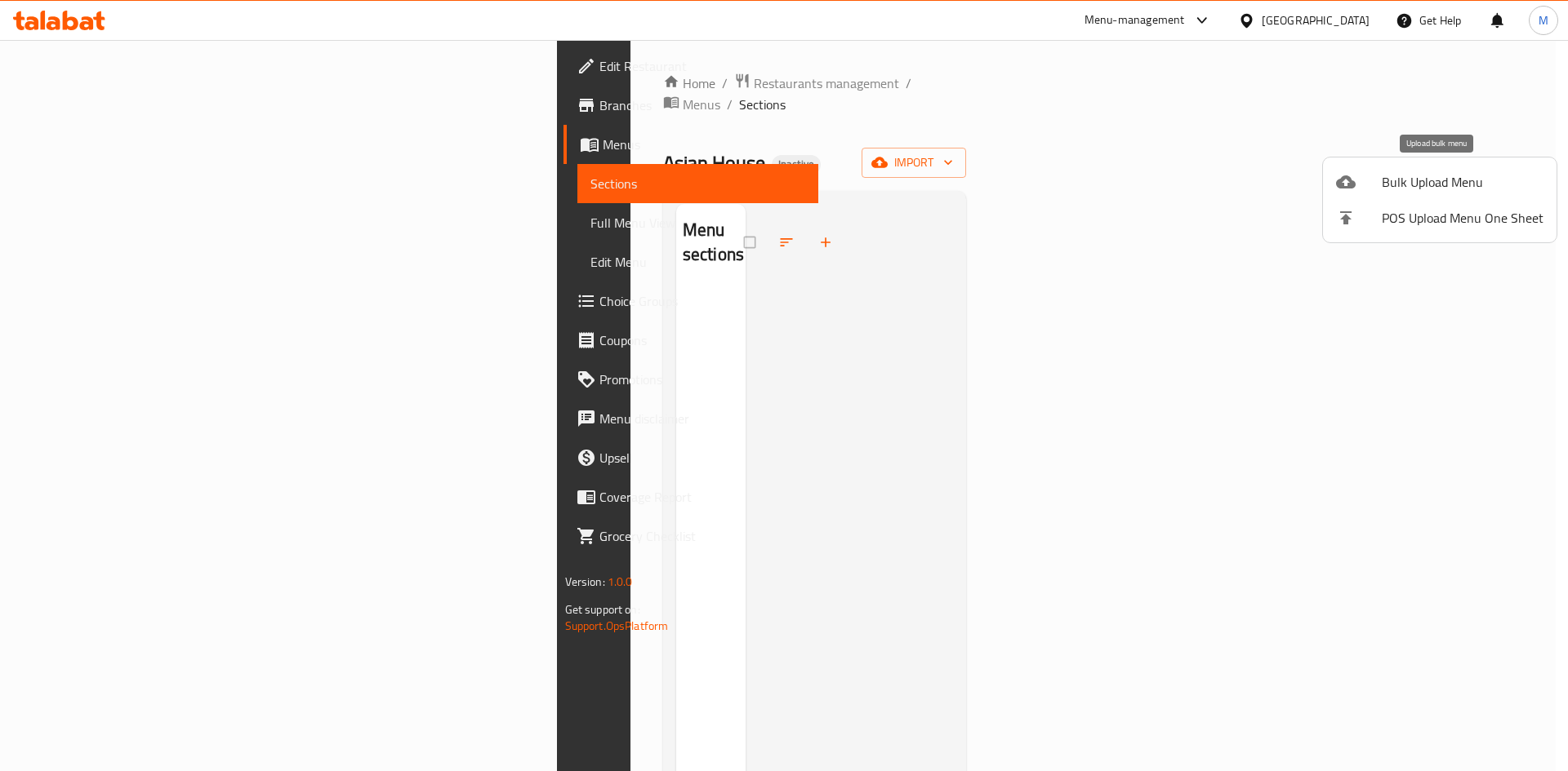
click at [1416, 172] on span "Bulk Upload Menu" at bounding box center [1462, 182] width 162 height 19
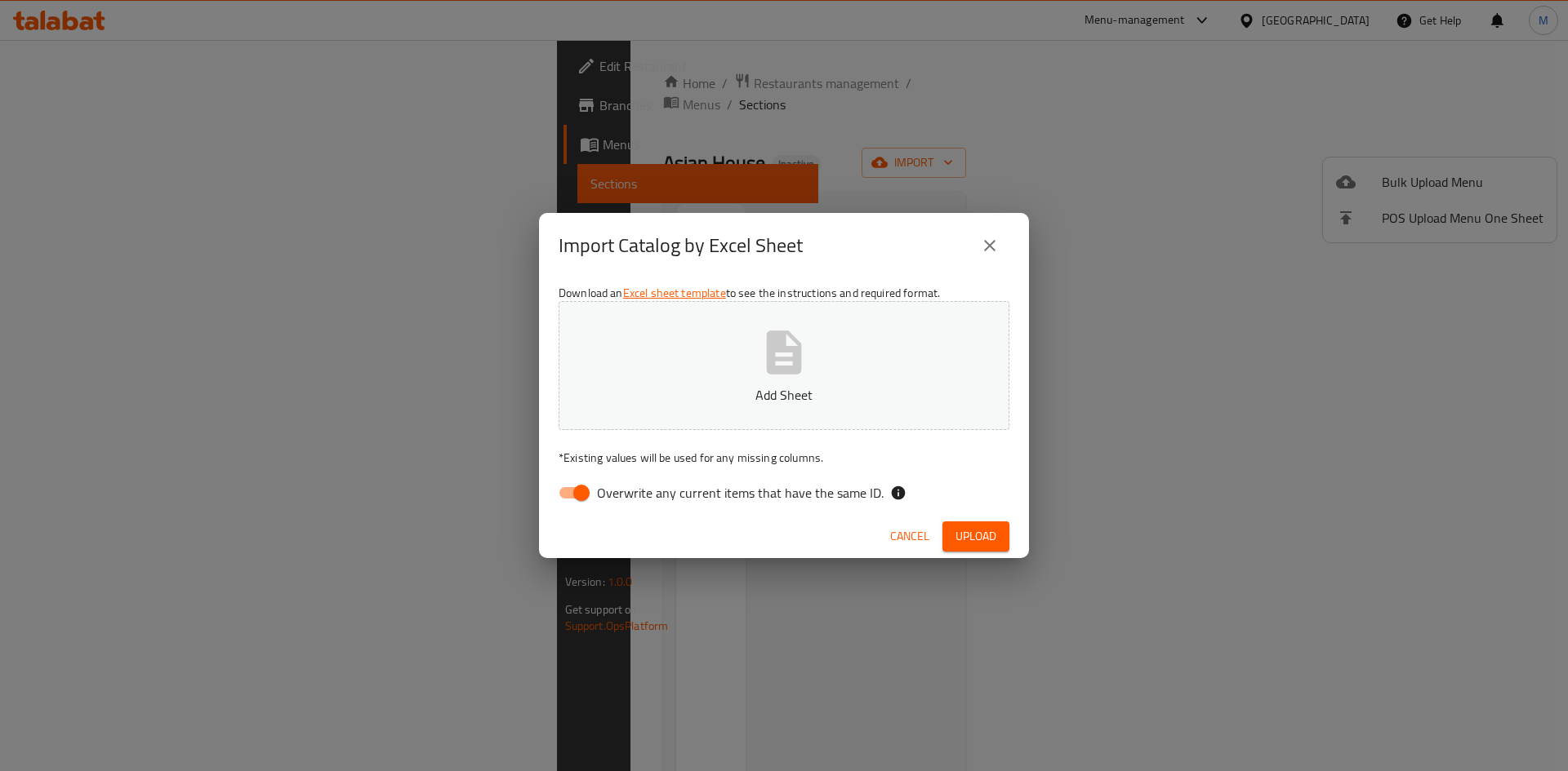
click at [878, 354] on button "Add Sheet" at bounding box center [784, 366] width 451 height 129
click at [777, 493] on span "Overwrite any current items that have the same ID." at bounding box center [740, 492] width 287 height 19
click at [628, 493] on input "Overwrite any current items that have the same ID." at bounding box center [581, 493] width 93 height 31
checkbox input "false"
click at [991, 535] on span "Upload" at bounding box center [976, 536] width 41 height 20
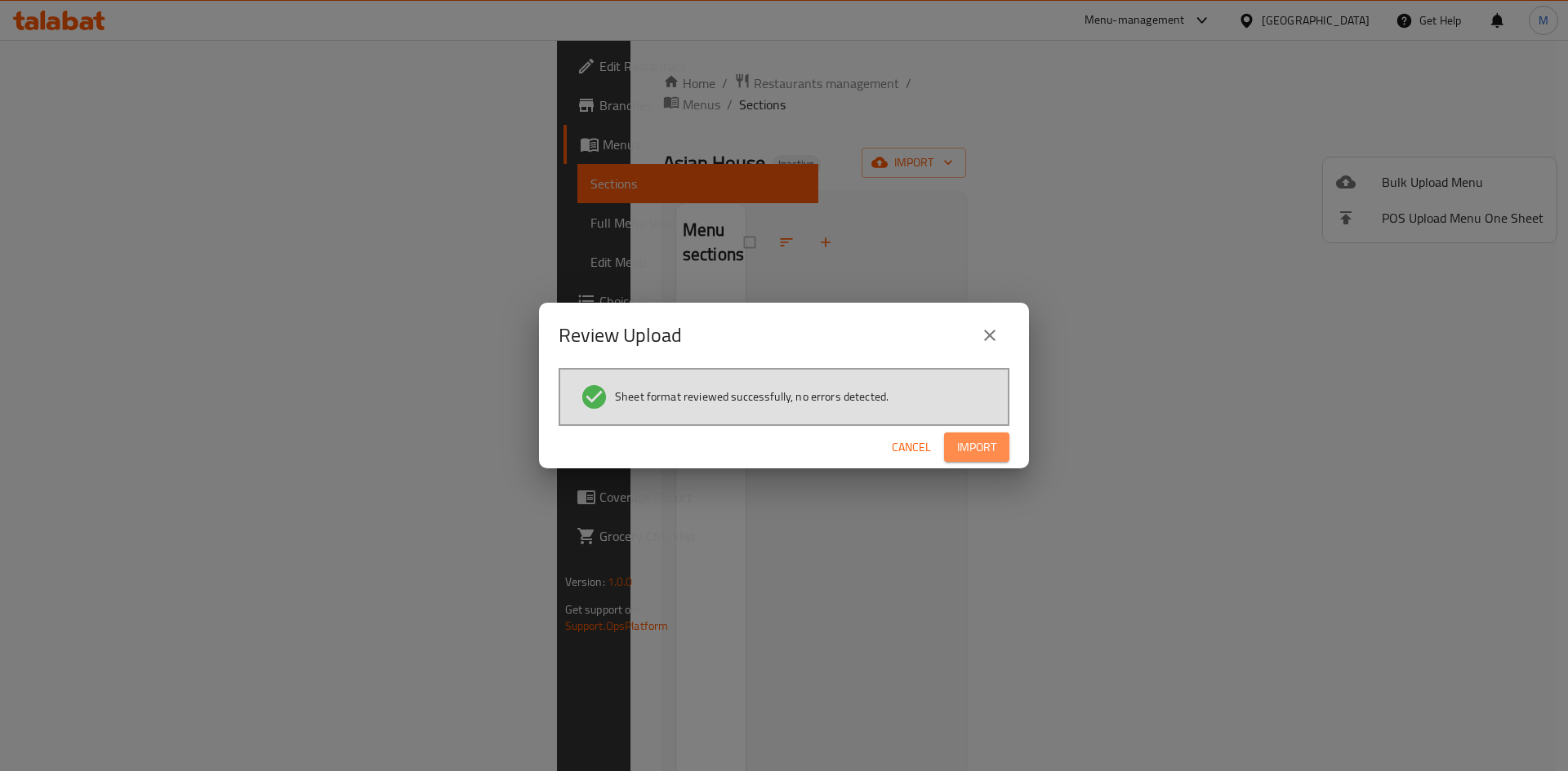
click at [965, 447] on span "Import" at bounding box center [977, 447] width 39 height 20
click at [971, 444] on span "Import" at bounding box center [977, 447] width 39 height 20
click at [991, 344] on icon "close" at bounding box center [990, 335] width 19 height 19
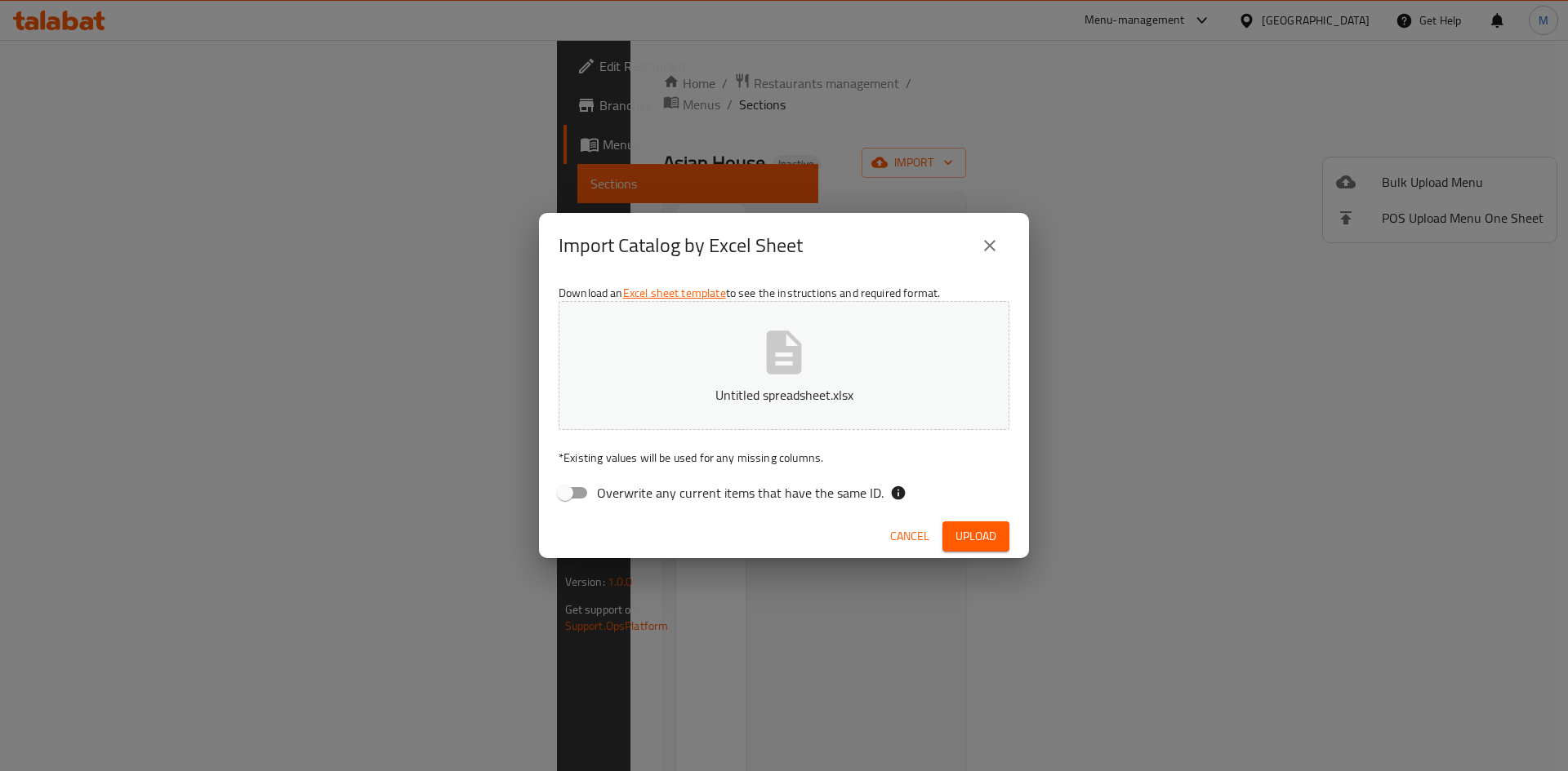
click at [975, 239] on button "close" at bounding box center [989, 245] width 39 height 39
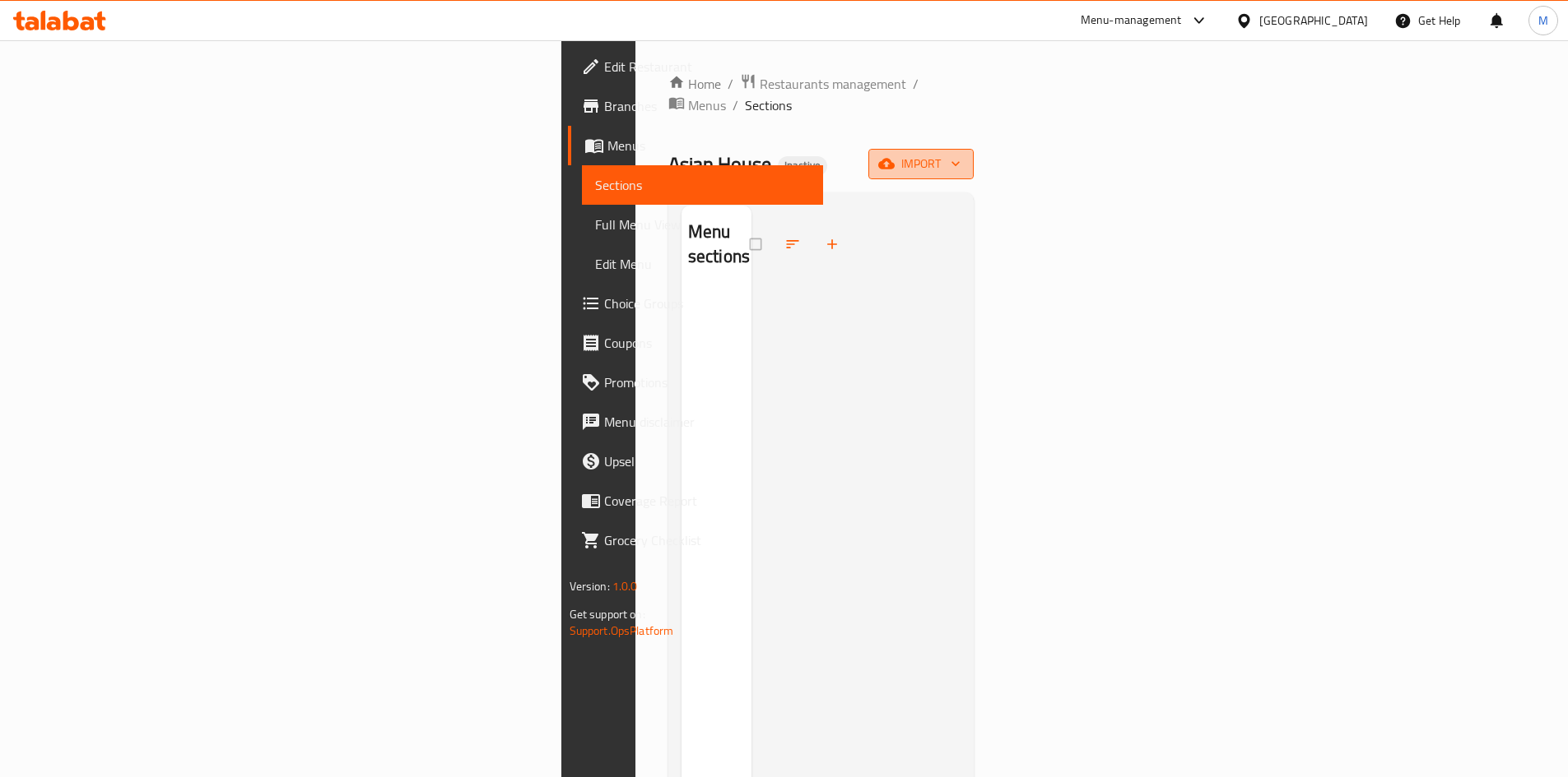
click at [961, 154] on span "import" at bounding box center [921, 164] width 79 height 20
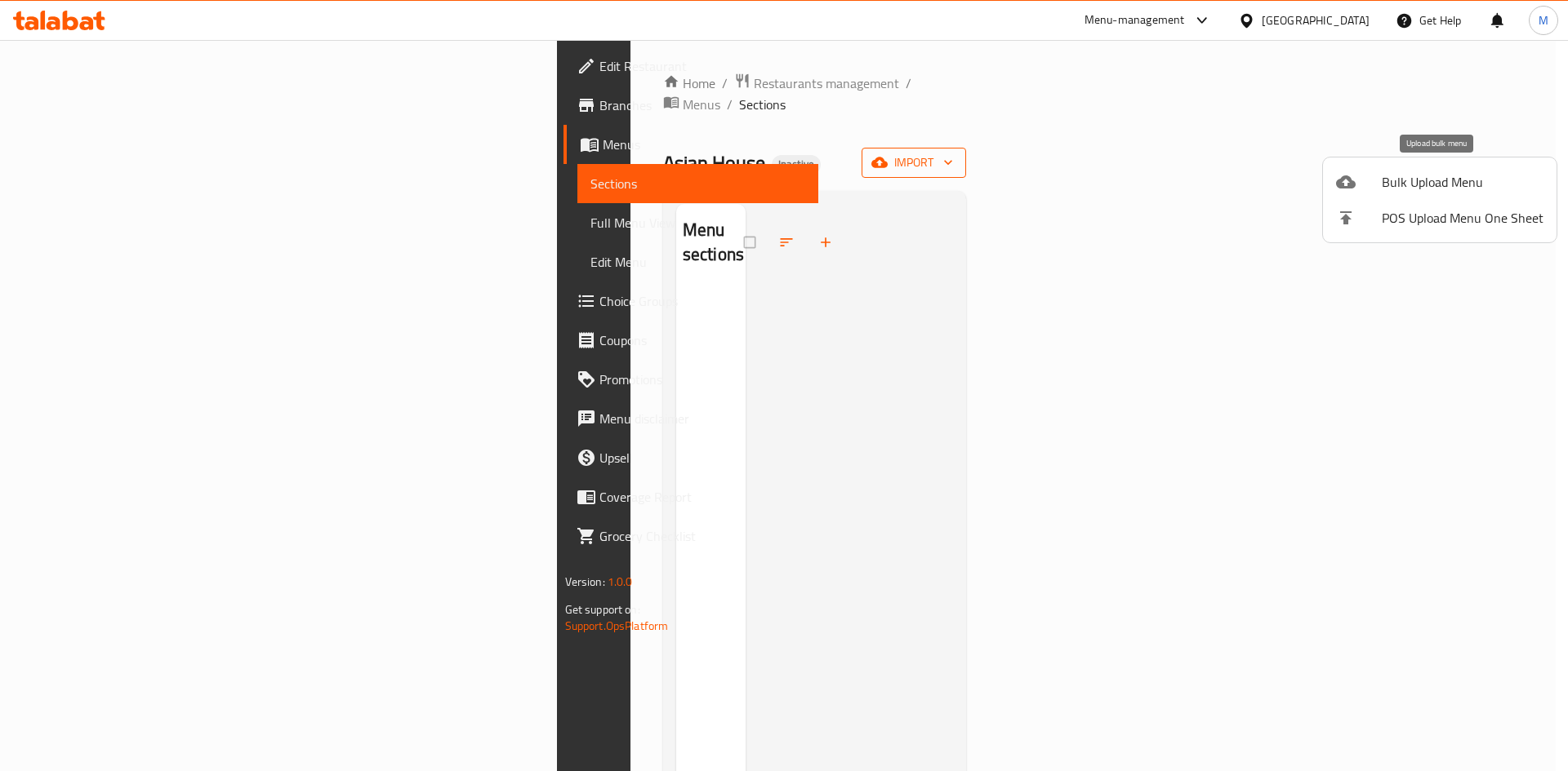
click at [1413, 166] on li "Bulk Upload Menu" at bounding box center [1439, 182] width 233 height 36
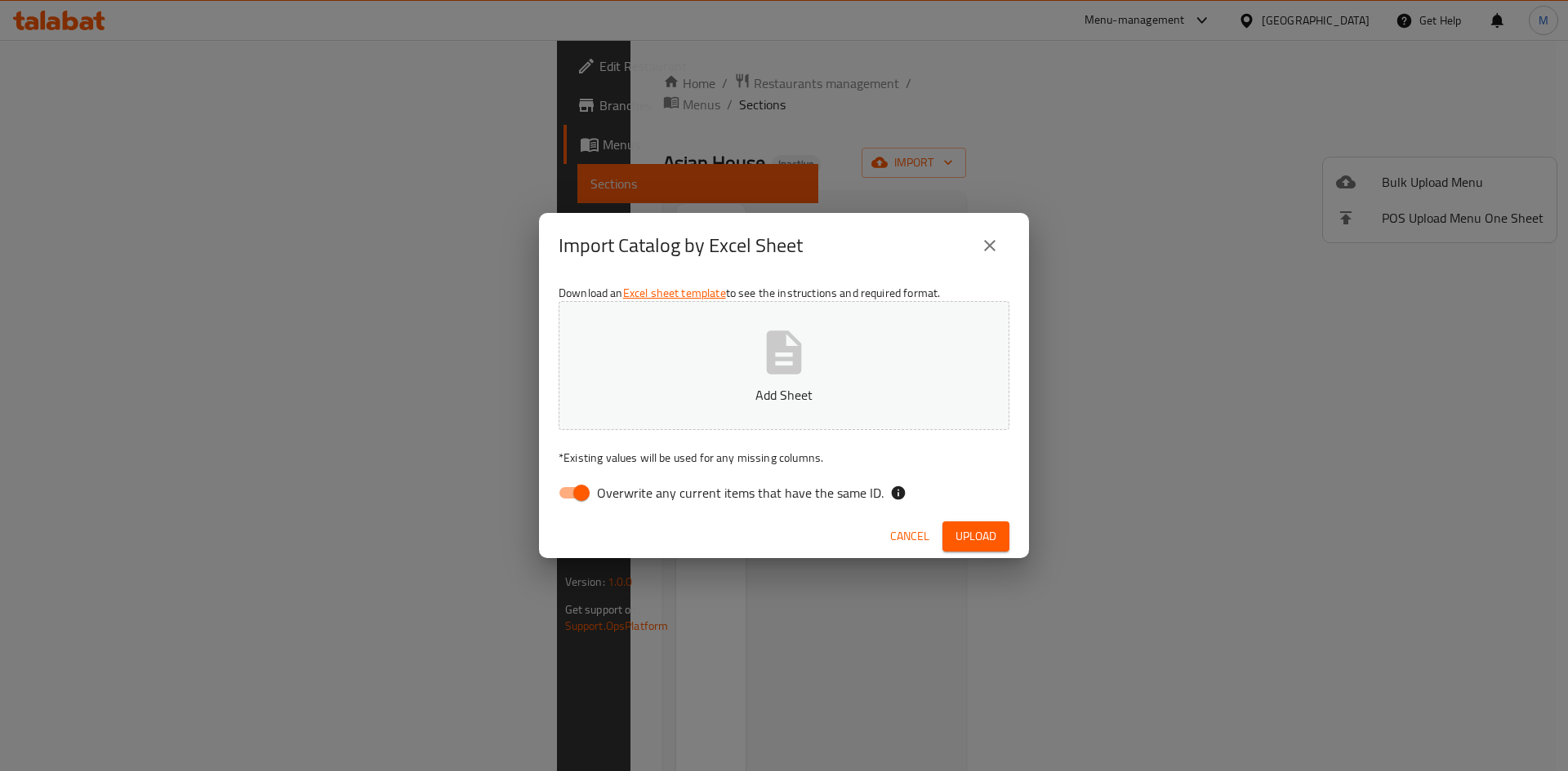
click at [872, 348] on button "Add Sheet" at bounding box center [784, 366] width 451 height 129
click at [731, 472] on div "Download an Excel sheet template to see the instructions and required format. U…" at bounding box center [784, 396] width 490 height 237
click at [741, 492] on span "Overwrite any current items that have the same ID." at bounding box center [740, 492] width 287 height 19
click at [628, 492] on input "Overwrite any current items that have the same ID." at bounding box center [581, 493] width 93 height 31
checkbox input "false"
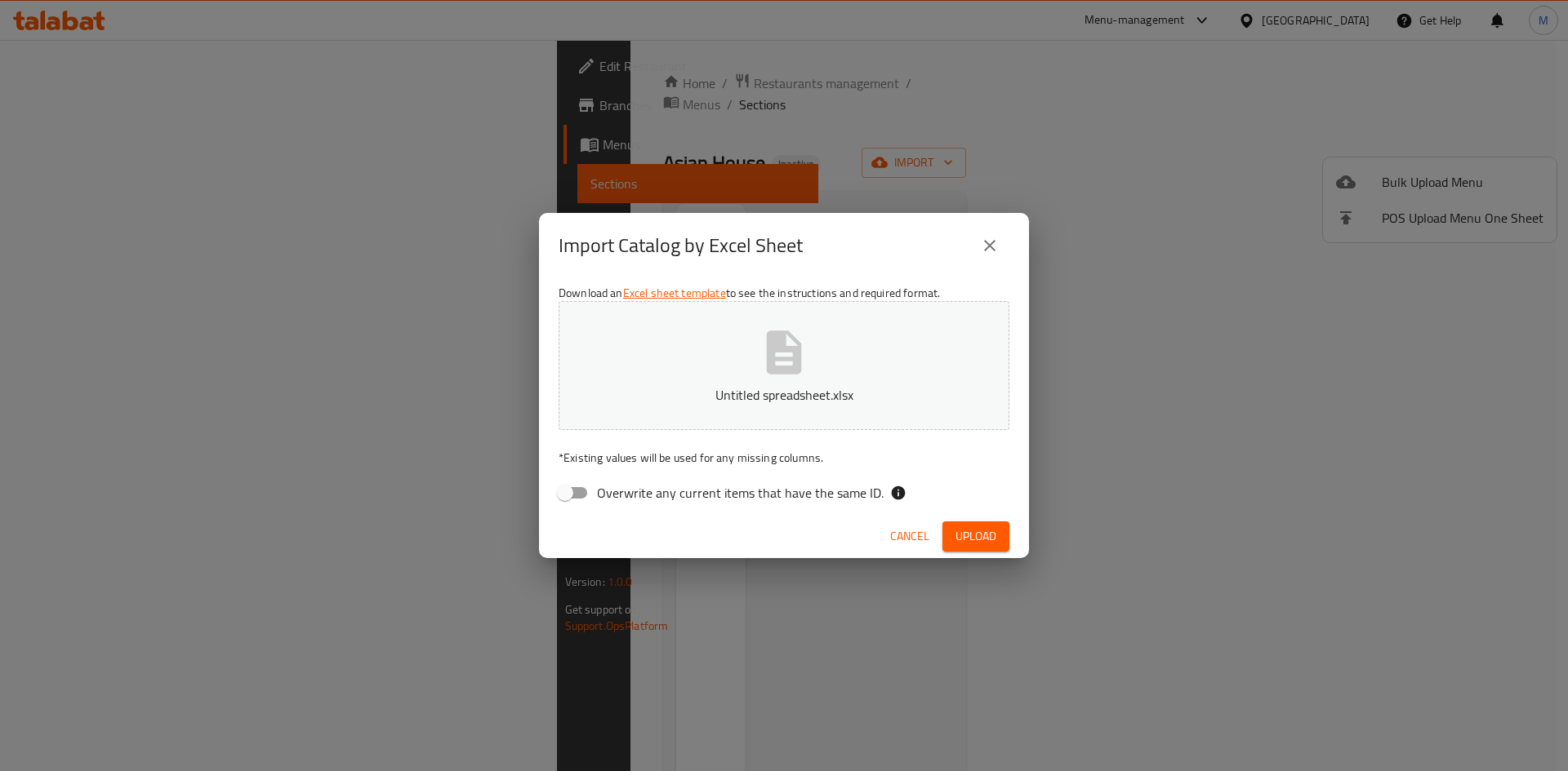
click at [976, 536] on span "Upload" at bounding box center [976, 536] width 41 height 20
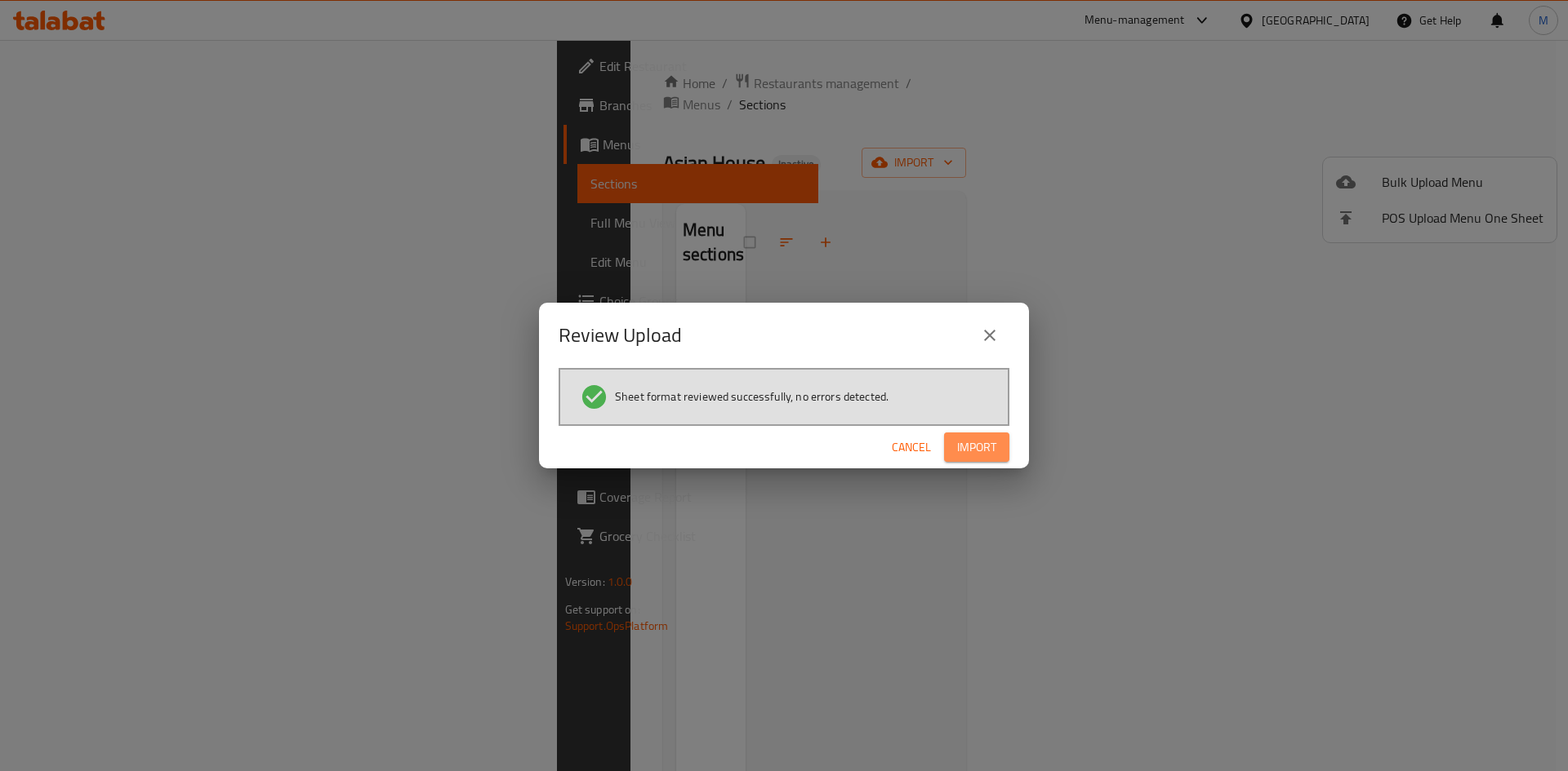
click at [1003, 441] on button "Import" at bounding box center [977, 447] width 66 height 31
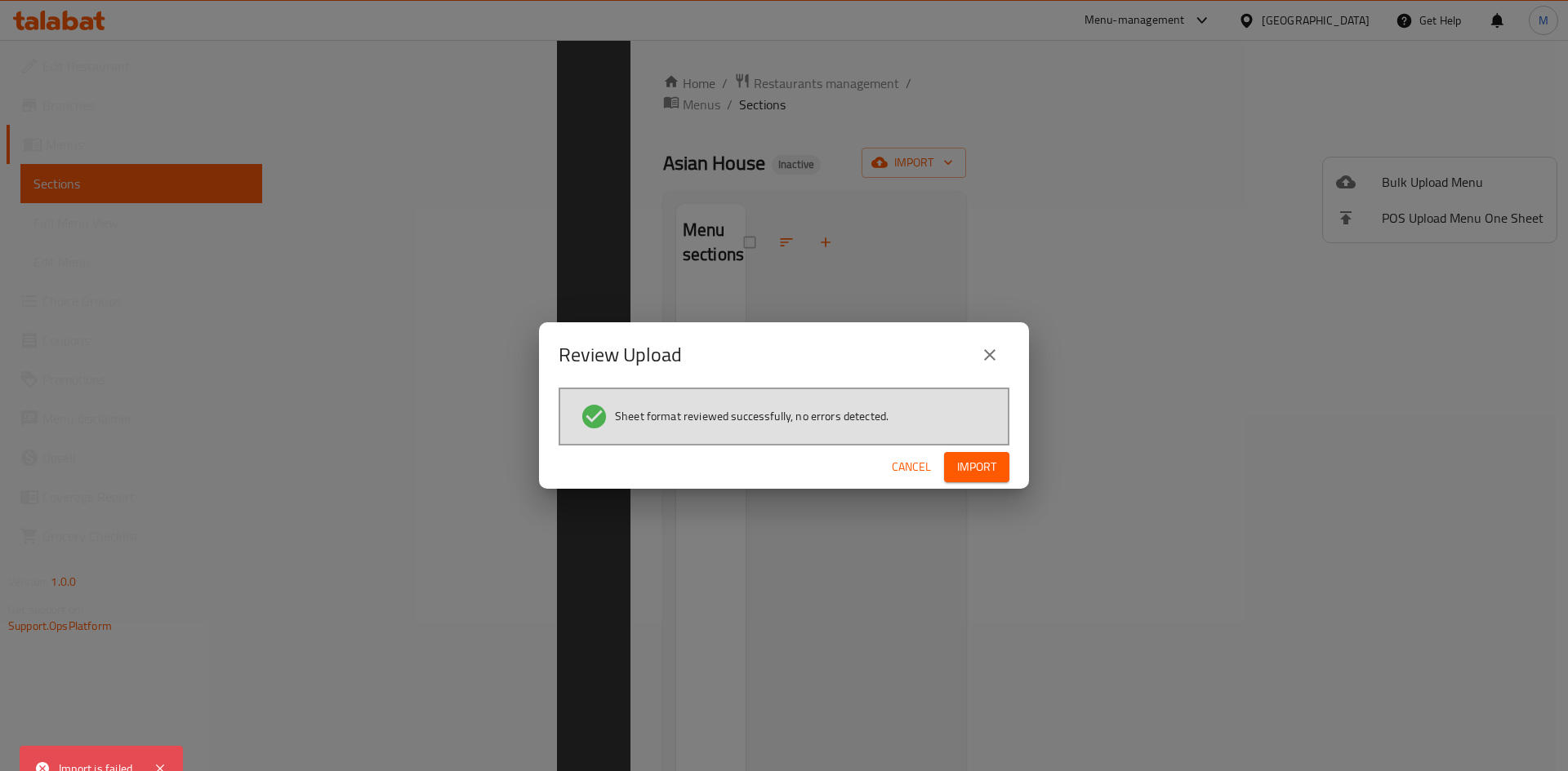
scroll to position [229, 0]
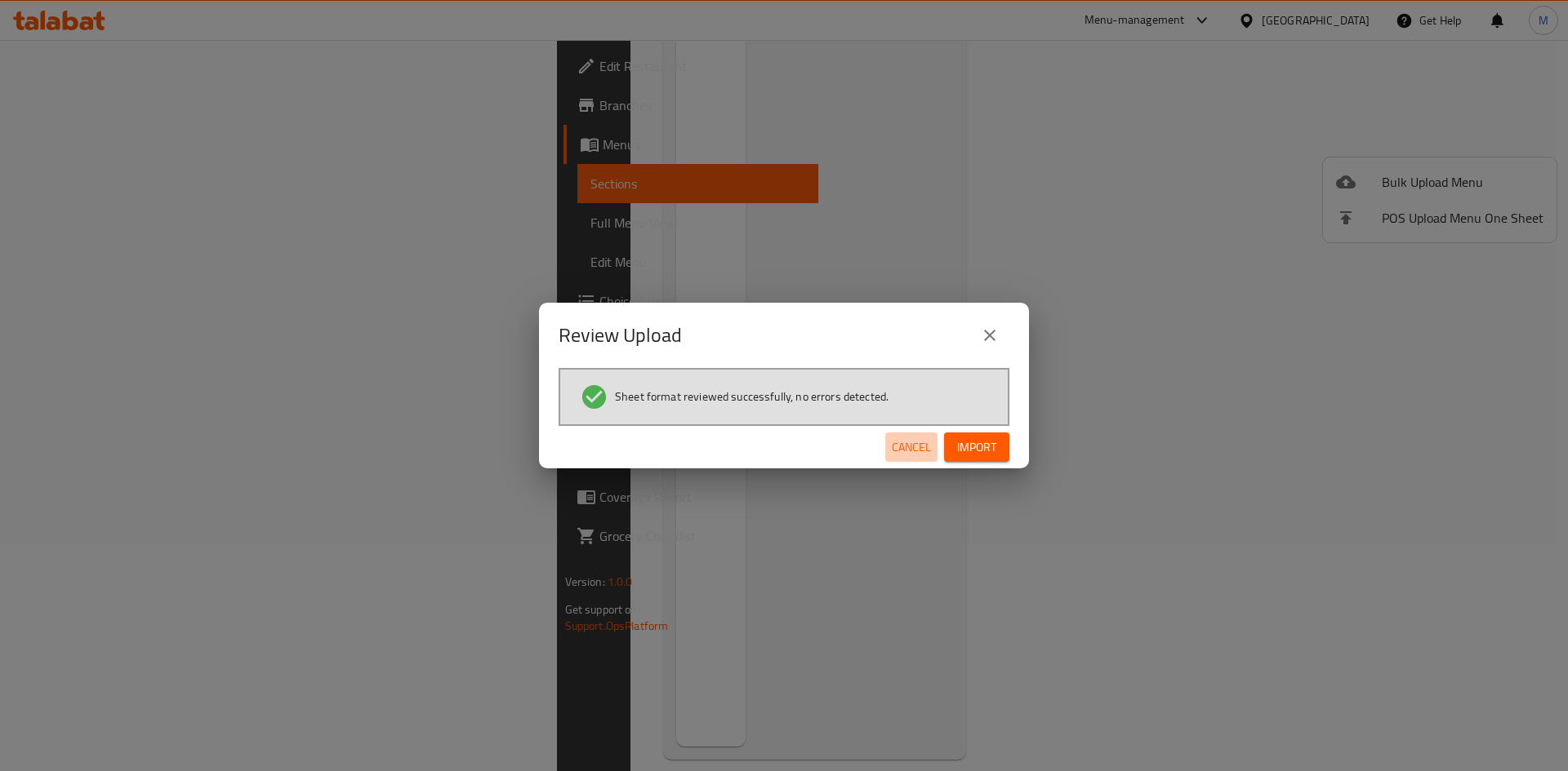
click at [918, 439] on span "Cancel" at bounding box center [911, 447] width 39 height 20
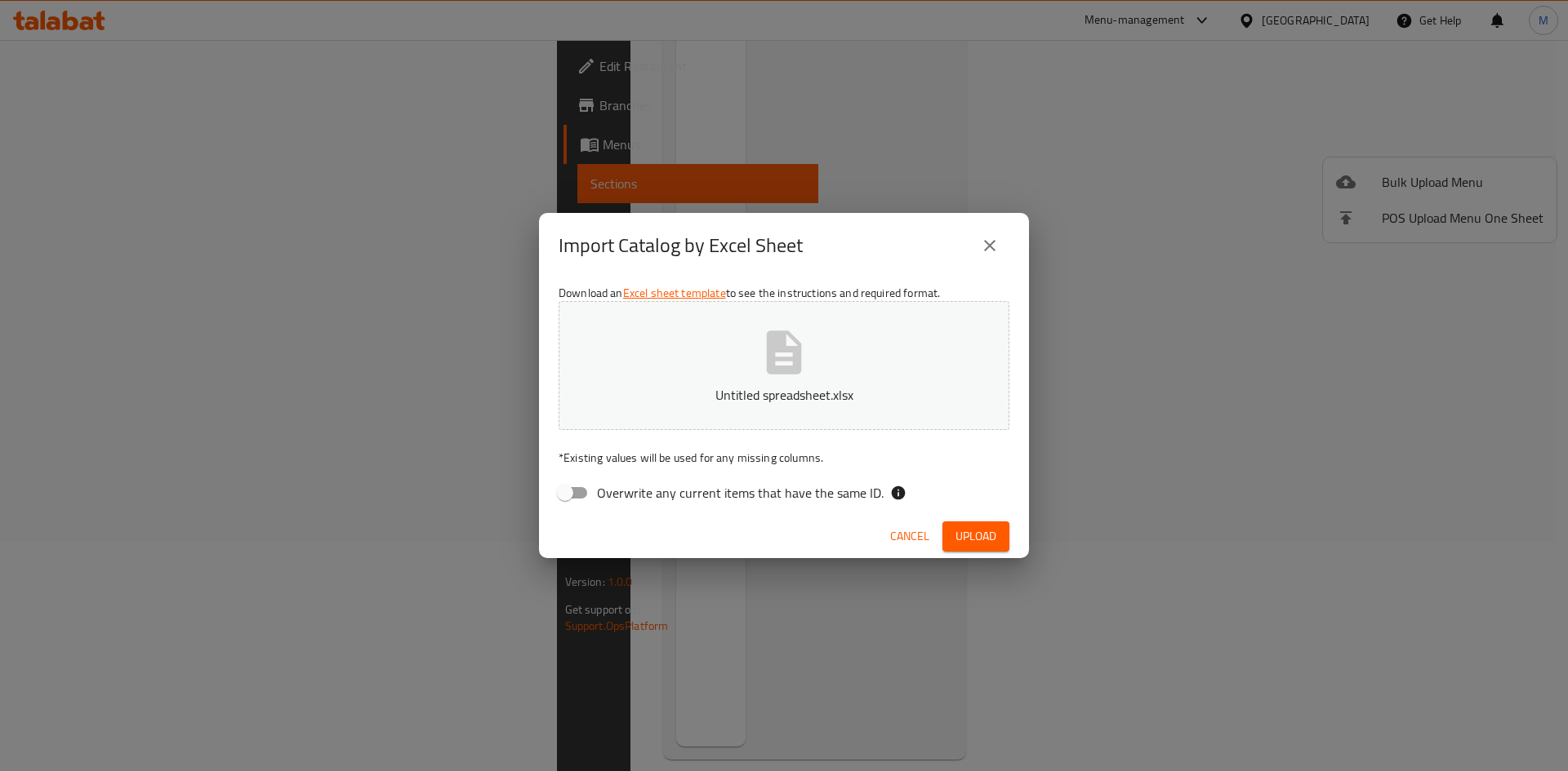
click at [983, 243] on icon "close" at bounding box center [990, 245] width 19 height 19
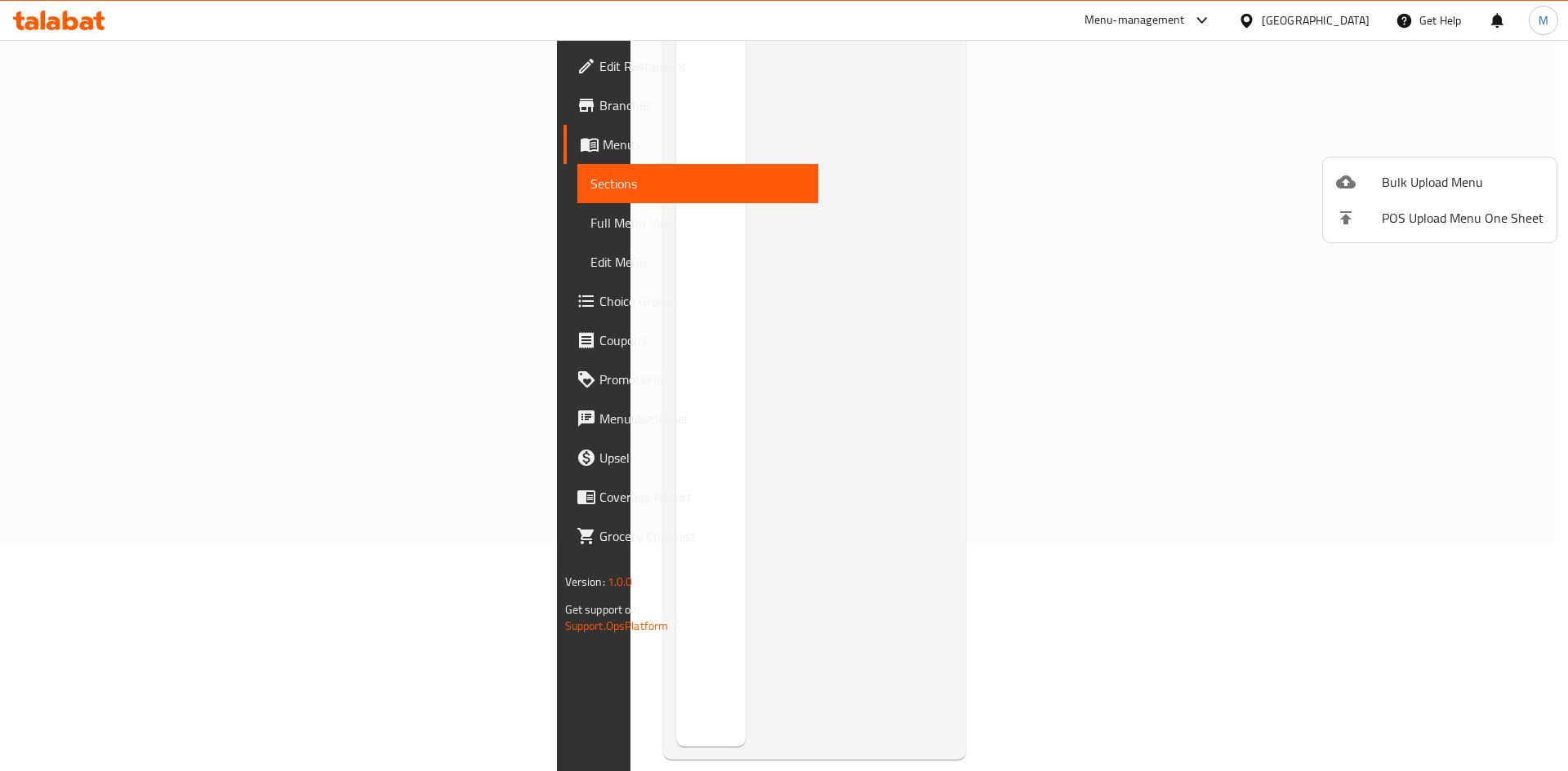
click at [1219, 182] on div at bounding box center [784, 385] width 1568 height 771
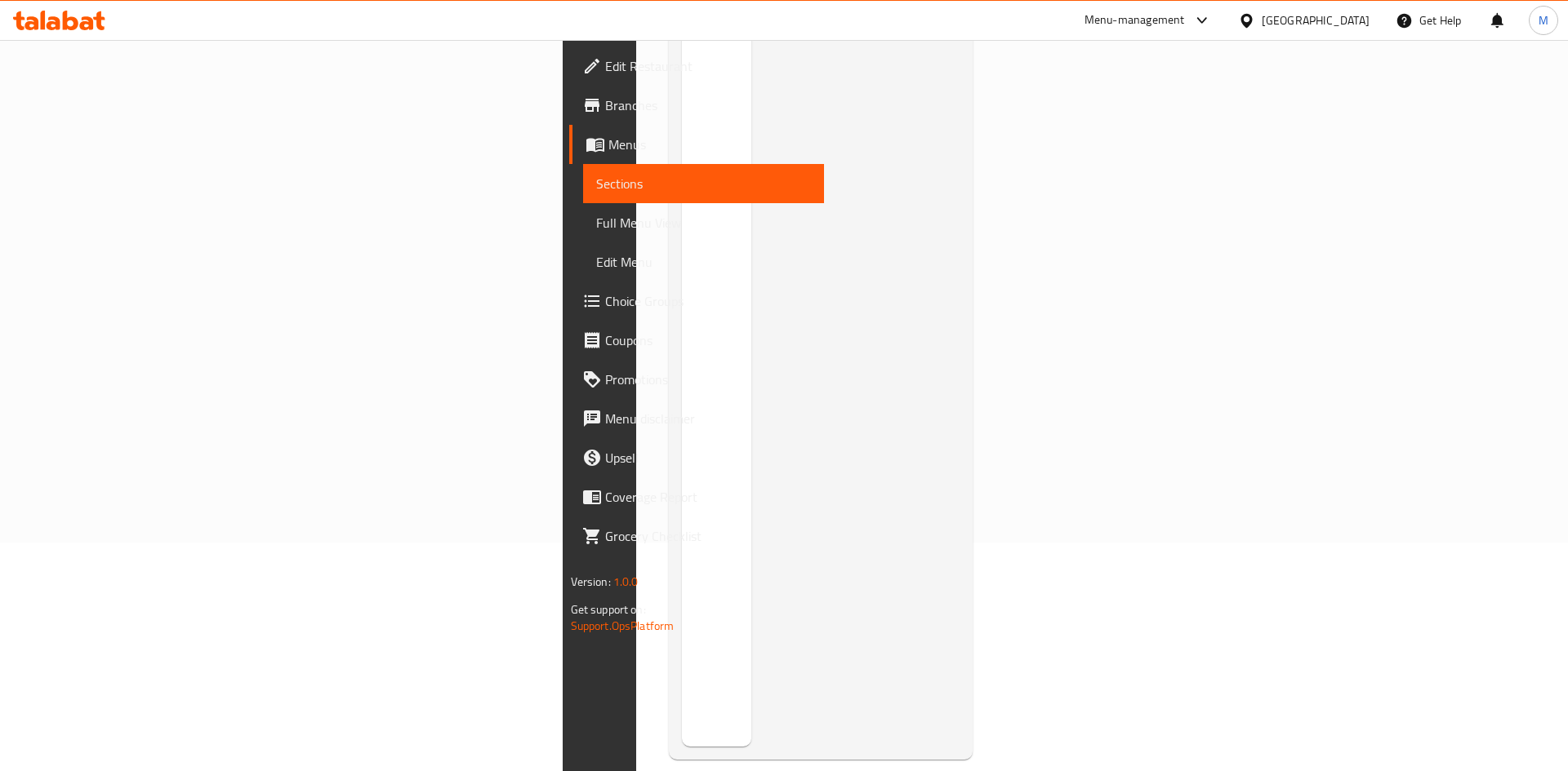
scroll to position [0, 0]
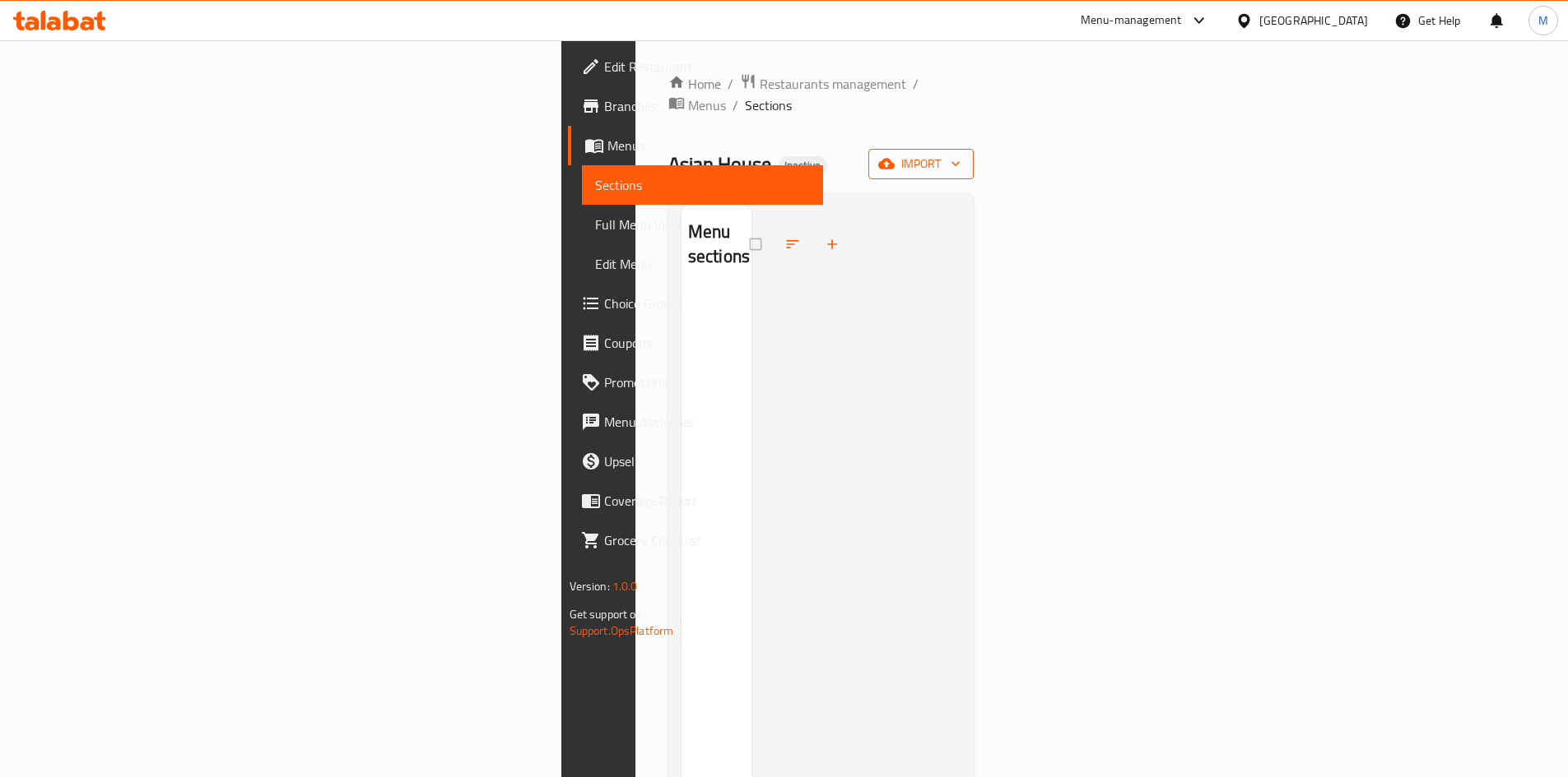
click at [961, 154] on span "import" at bounding box center [921, 164] width 79 height 20
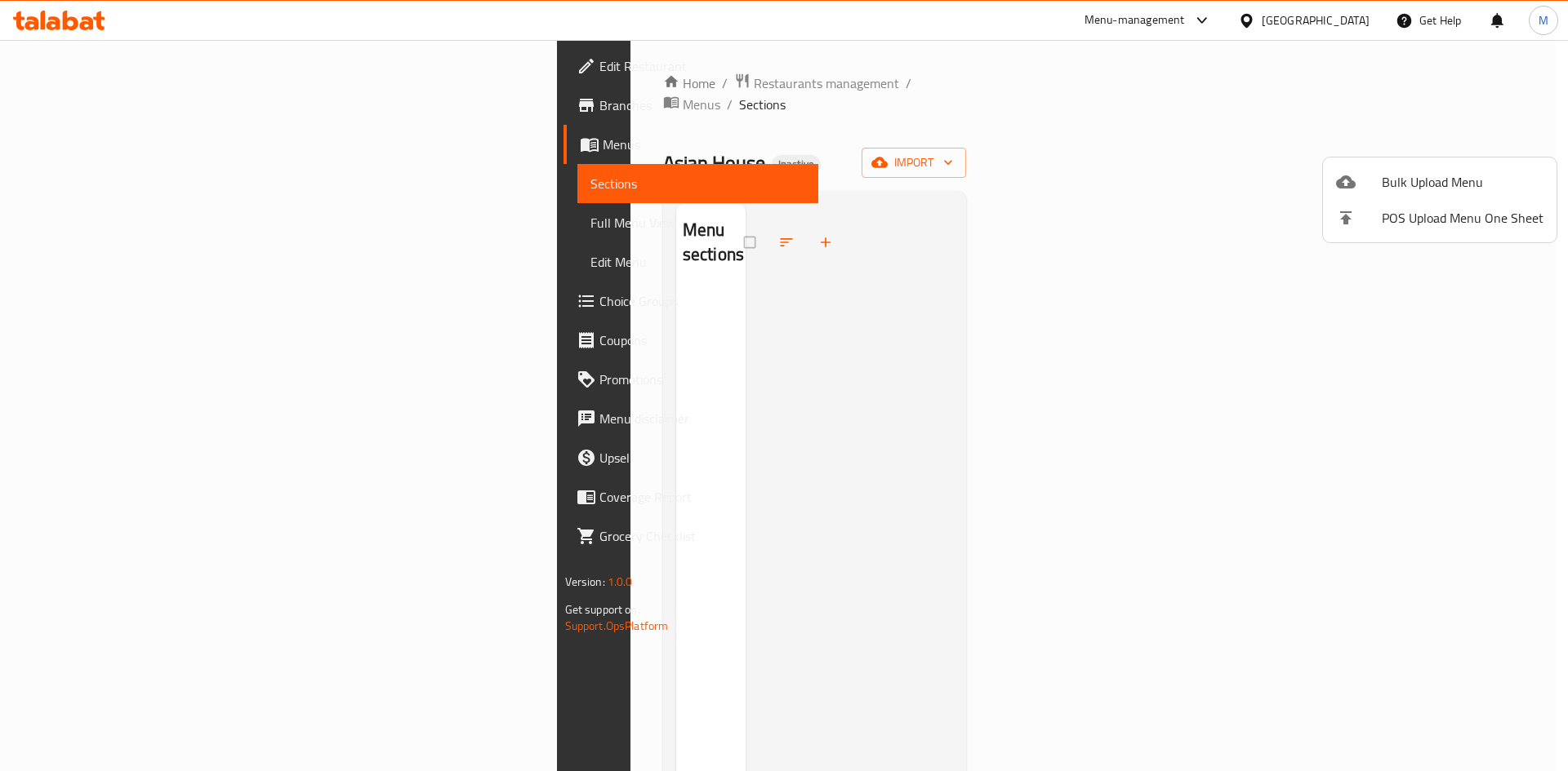
click at [1398, 172] on span "Bulk Upload Menu" at bounding box center [1462, 182] width 162 height 19
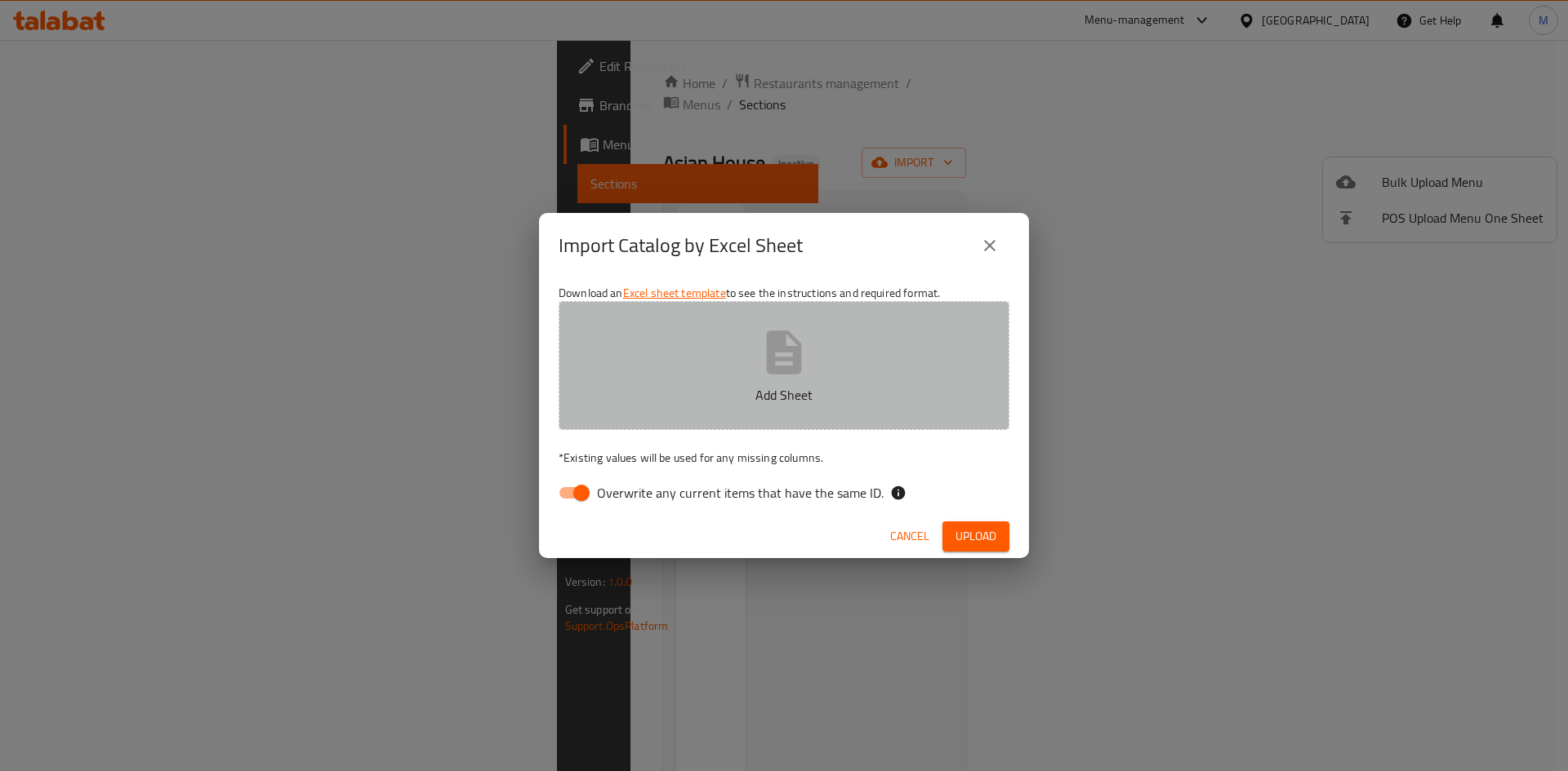
click at [815, 319] on button "Add Sheet" at bounding box center [784, 366] width 451 height 129
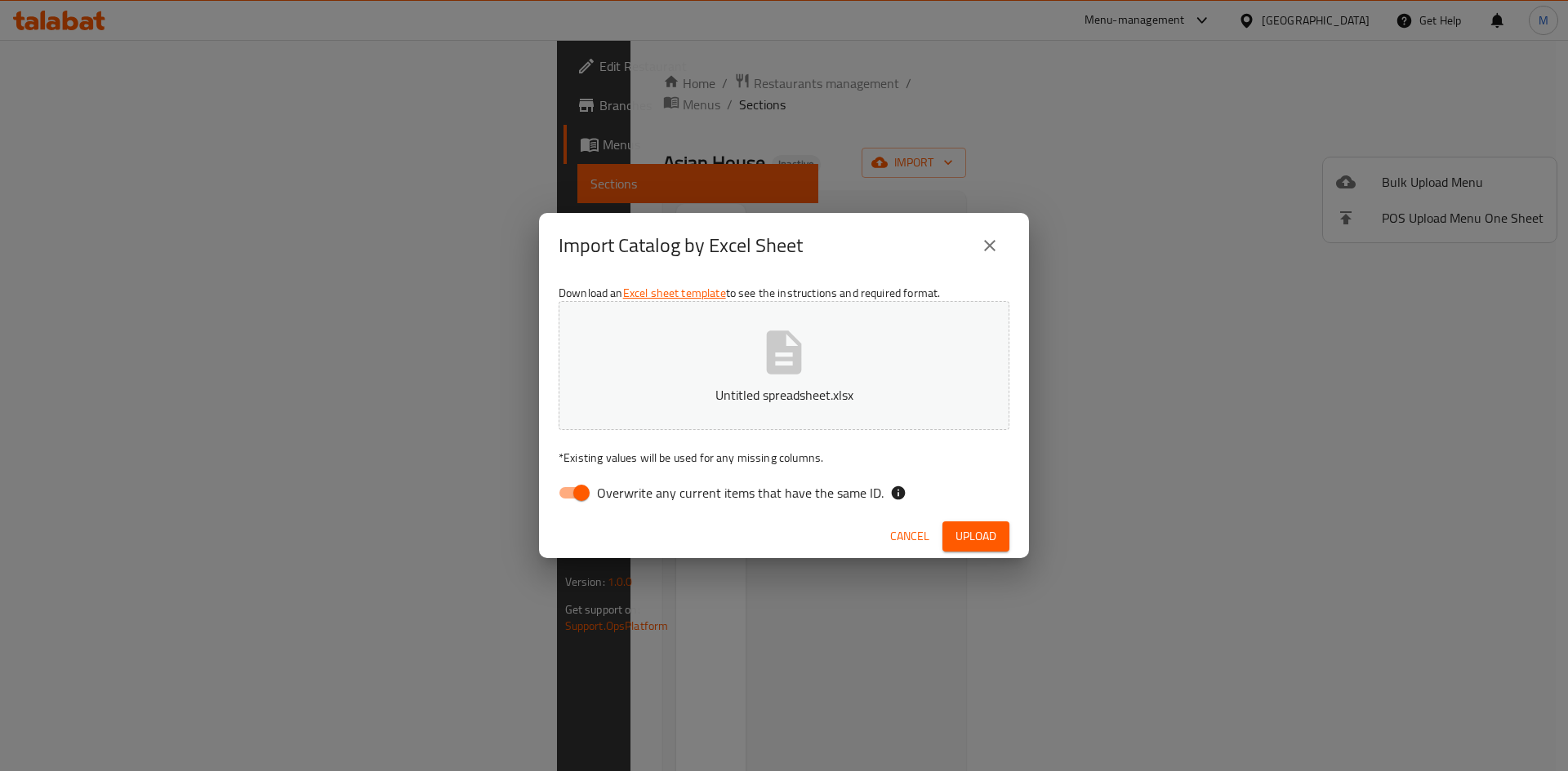
click at [687, 493] on span "Overwrite any current items that have the same ID." at bounding box center [740, 492] width 287 height 19
click at [628, 493] on input "Overwrite any current items that have the same ID." at bounding box center [581, 493] width 93 height 31
checkbox input "false"
click at [968, 548] on button "Upload" at bounding box center [976, 536] width 67 height 31
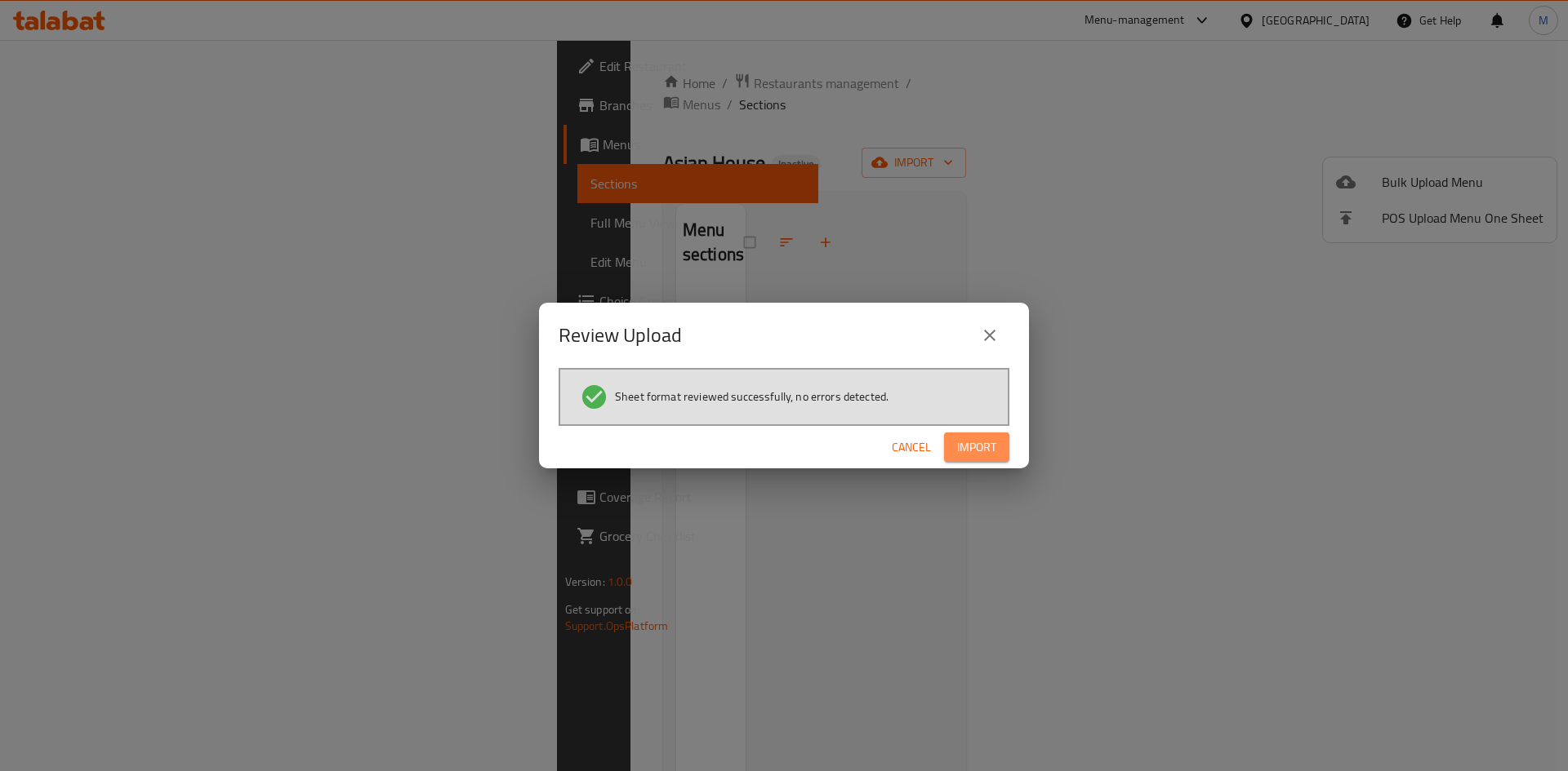
click at [968, 451] on span "Import" at bounding box center [977, 447] width 39 height 20
click at [915, 445] on span "Cancel" at bounding box center [911, 447] width 39 height 20
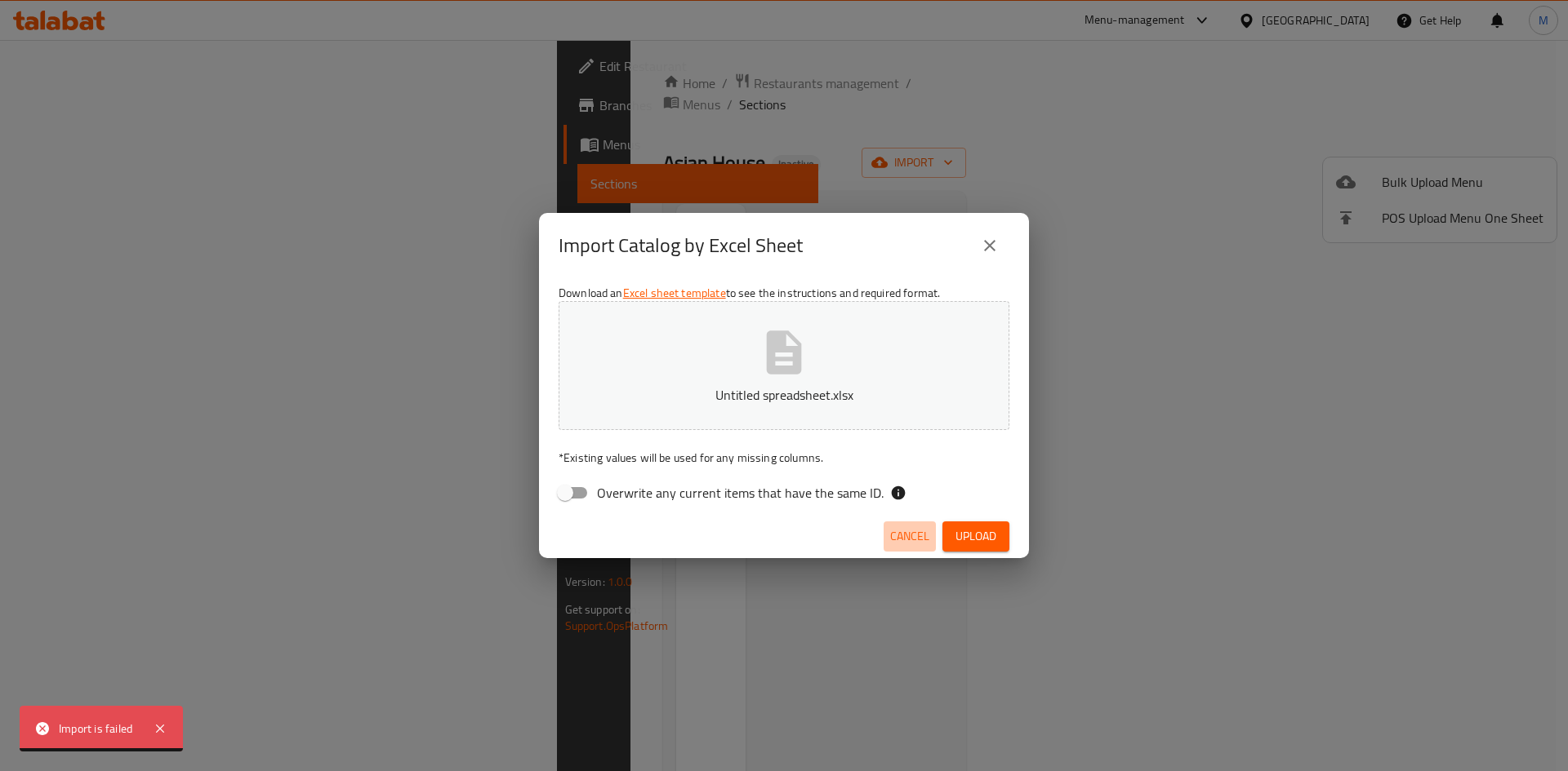
click at [903, 544] on span "Cancel" at bounding box center [909, 536] width 39 height 20
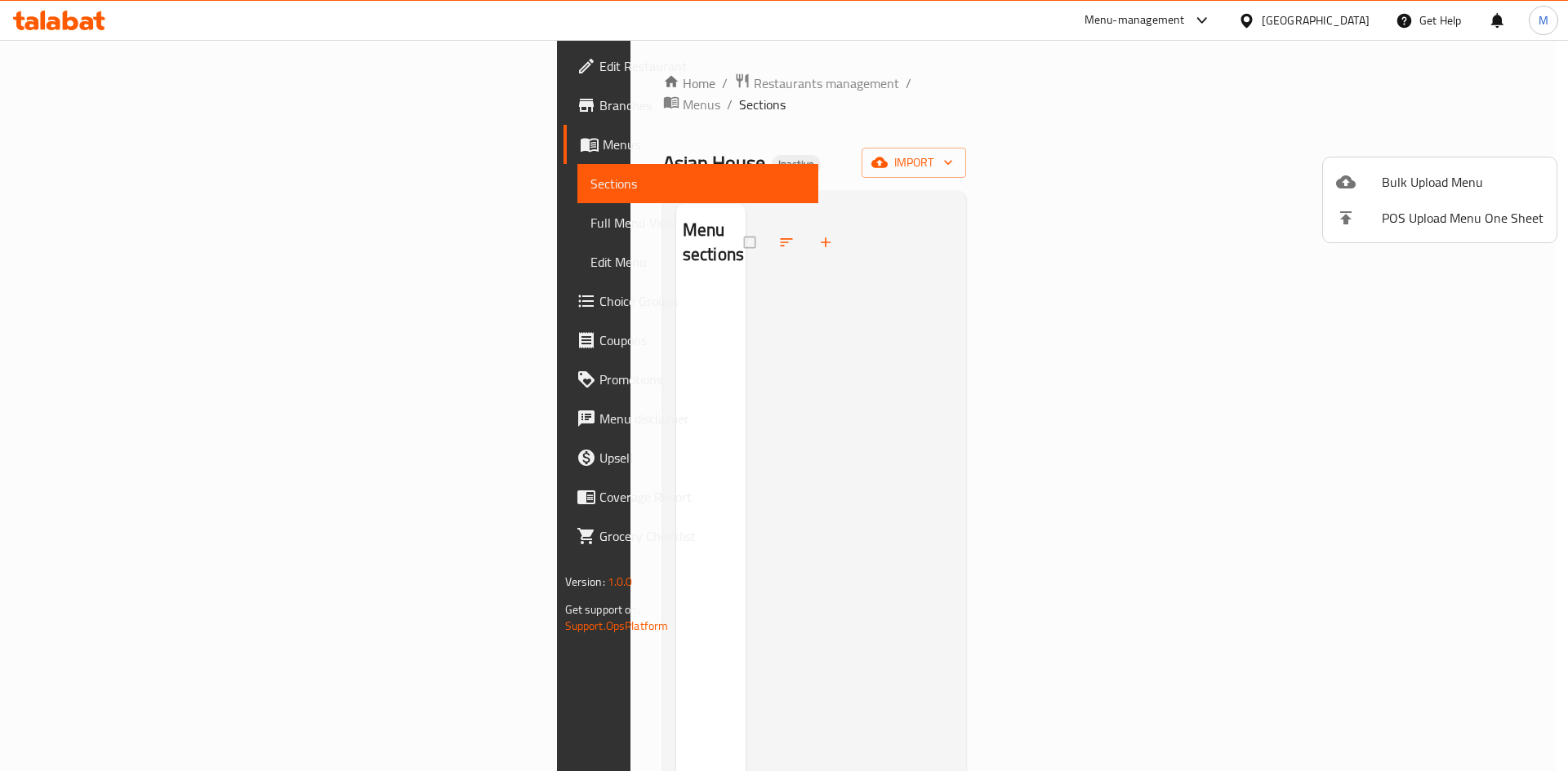
click at [1366, 186] on div at bounding box center [1358, 182] width 45 height 19
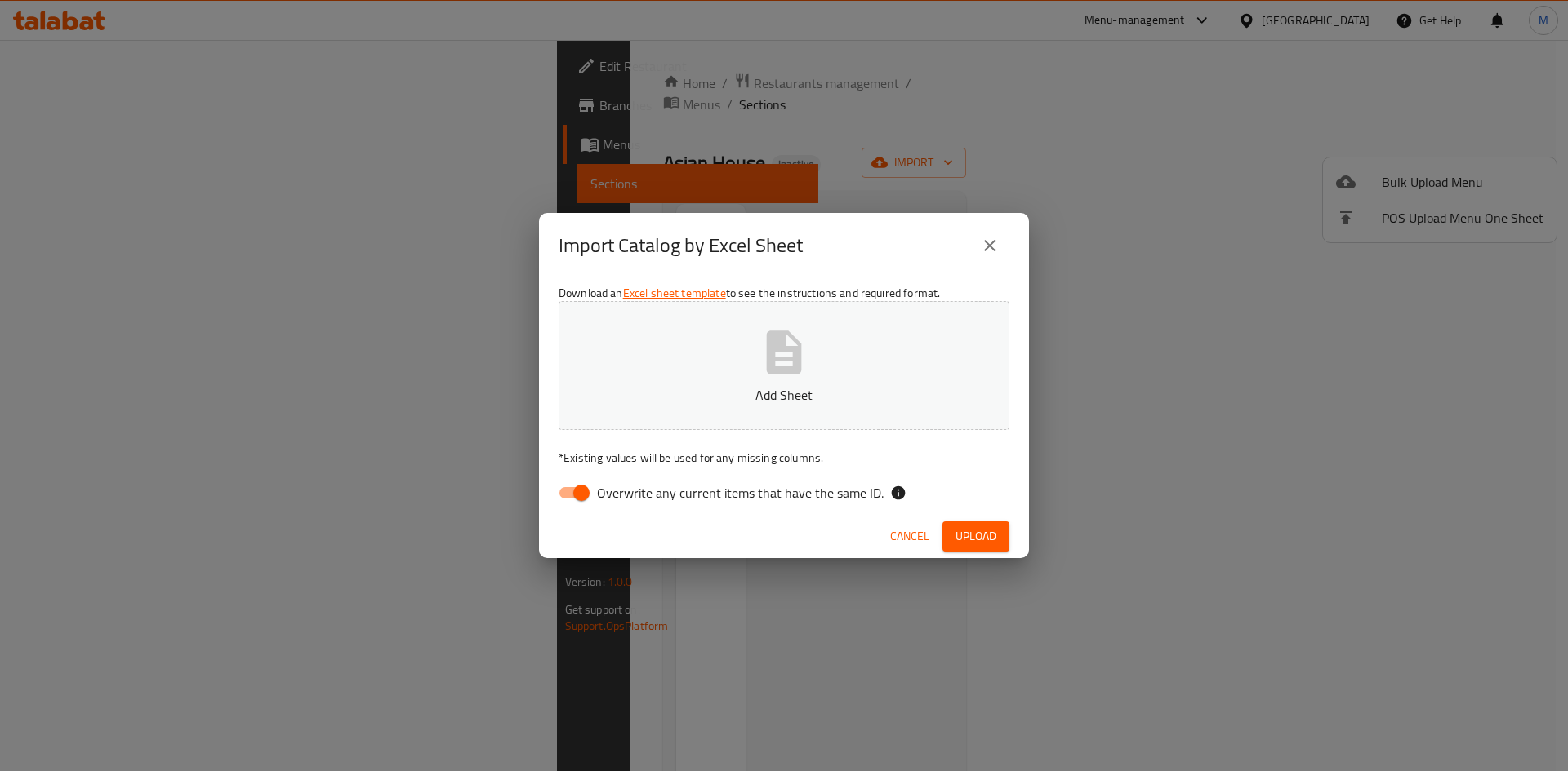
click at [925, 339] on button "Add Sheet" at bounding box center [784, 366] width 451 height 129
click at [771, 489] on span "Overwrite any current items that have the same ID." at bounding box center [740, 492] width 287 height 19
click at [628, 489] on input "Overwrite any current items that have the same ID." at bounding box center [581, 493] width 93 height 31
checkbox input "false"
click at [968, 551] on button "Upload" at bounding box center [976, 536] width 67 height 31
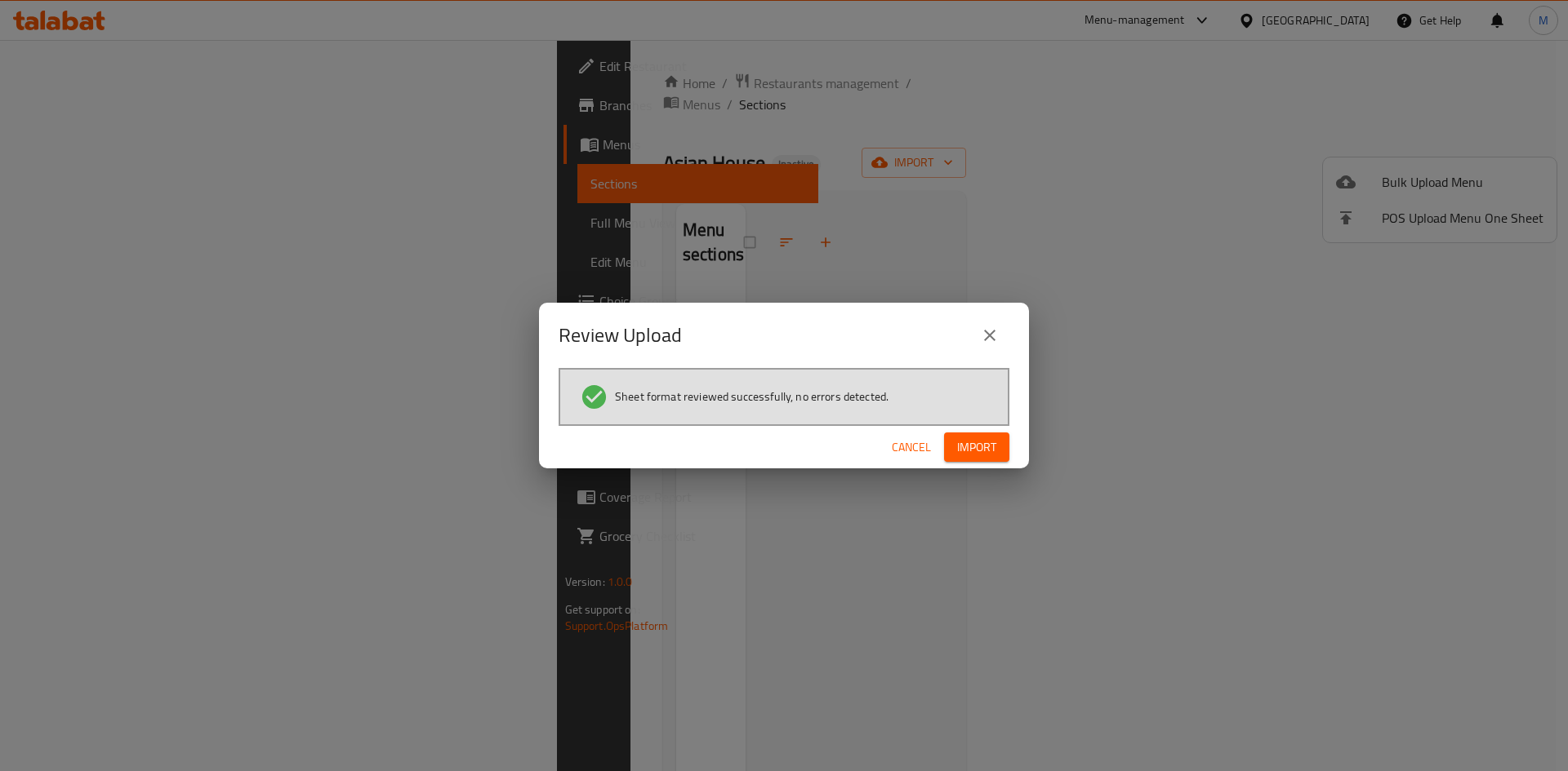
click at [965, 450] on span "Import" at bounding box center [977, 447] width 39 height 20
click at [912, 444] on span "Cancel" at bounding box center [911, 447] width 39 height 20
